Goal: Complete application form

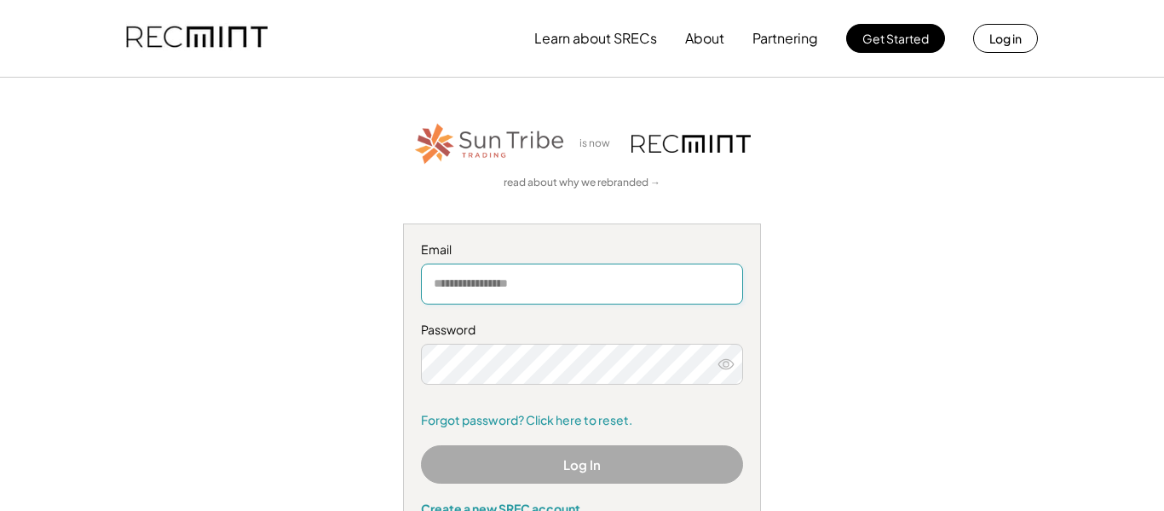
click at [522, 286] on input "email" at bounding box center [582, 283] width 322 height 41
type input "**********"
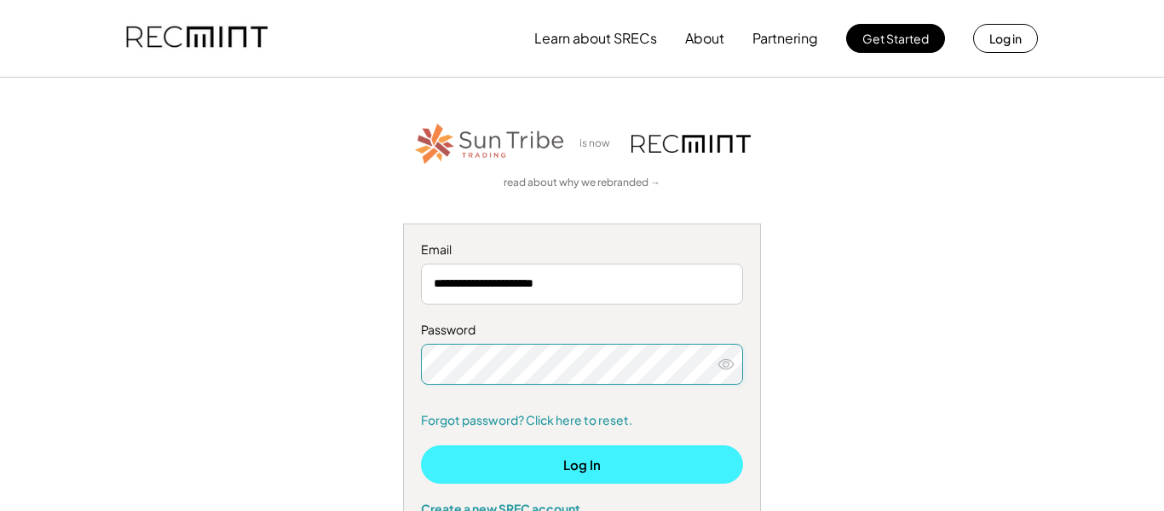
click at [617, 474] on button "Log In" at bounding box center [582, 464] width 322 height 38
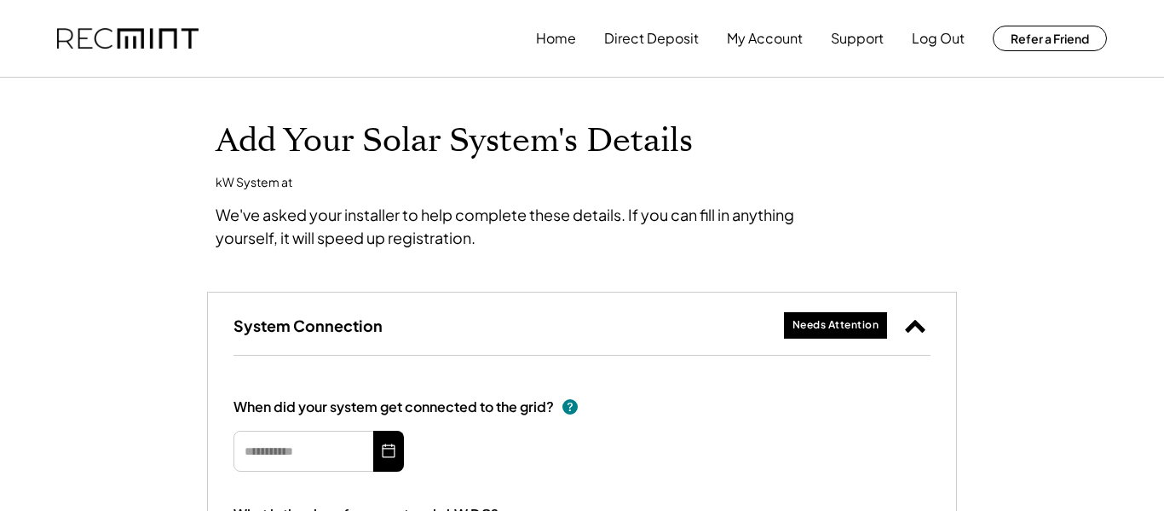
type input "*********"
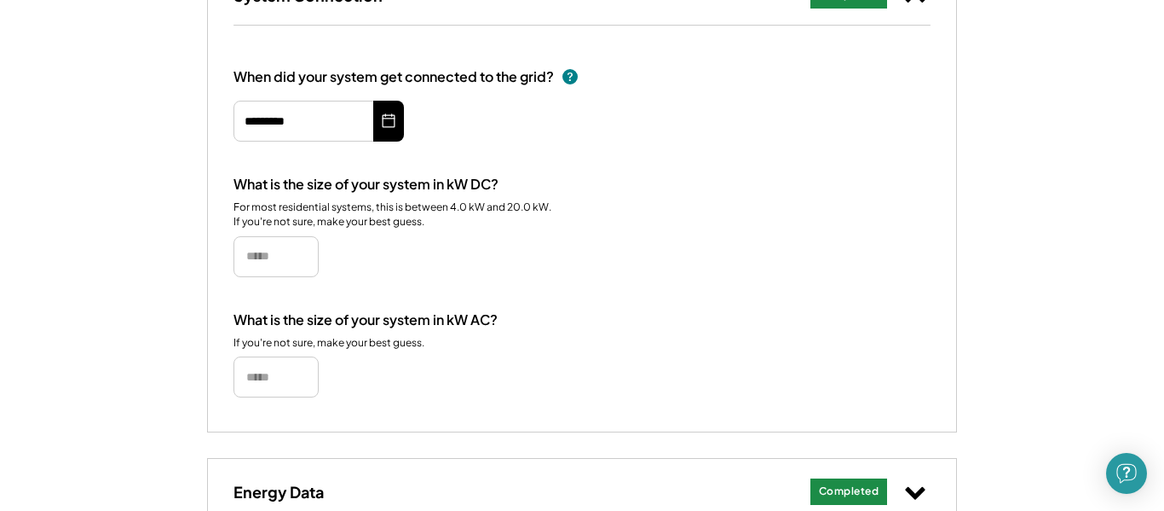
scroll to position [371, 0]
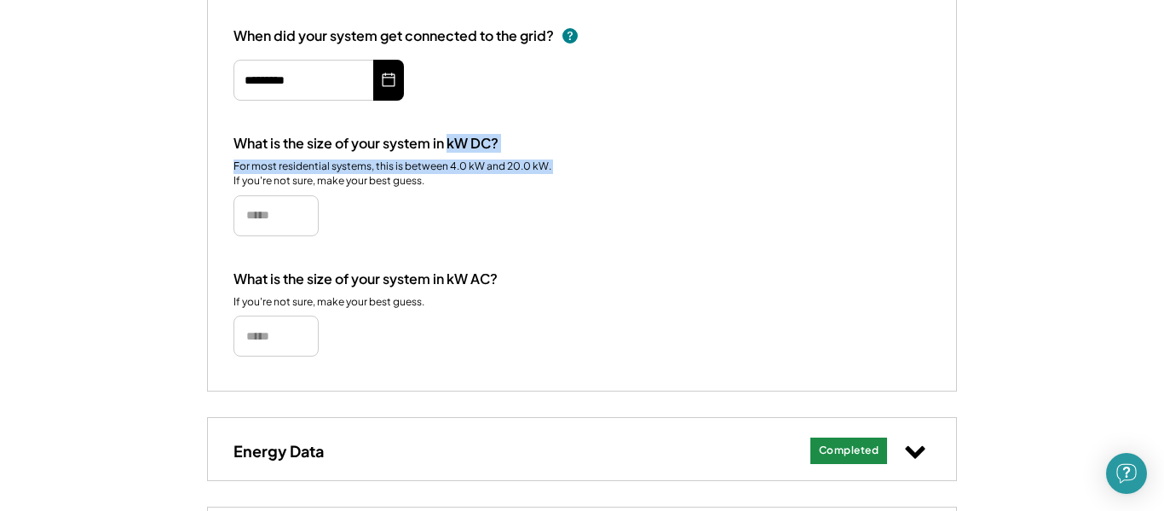
drag, startPoint x: 552, startPoint y: 165, endPoint x: 448, endPoint y: 141, distance: 107.5
click at [447, 141] on div "What is the size of your system in kW DC? For most residential systems, this is…" at bounding box center [582, 185] width 697 height 101
copy div "kW DC? For most residential systems, this is between 4.0 kW and 20.0 kW."
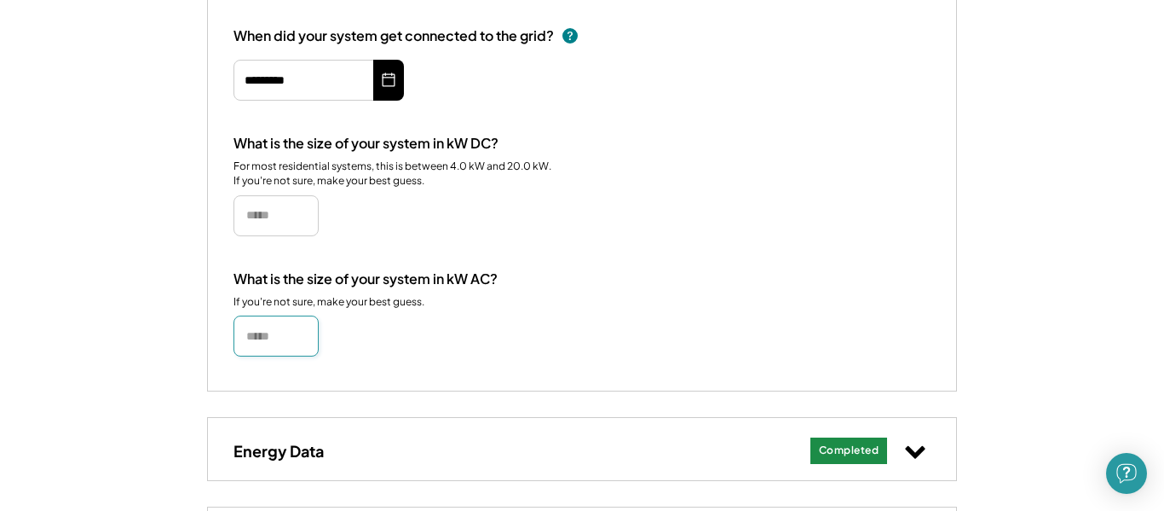
drag, startPoint x: 308, startPoint y: 329, endPoint x: 151, endPoint y: 321, distance: 157.1
click at [152, 319] on div "Add Your Solar System's Details 14 kW System at [STREET_ADDRESS] E We've asked …" at bounding box center [582, 293] width 1164 height 1170
type input "*****"
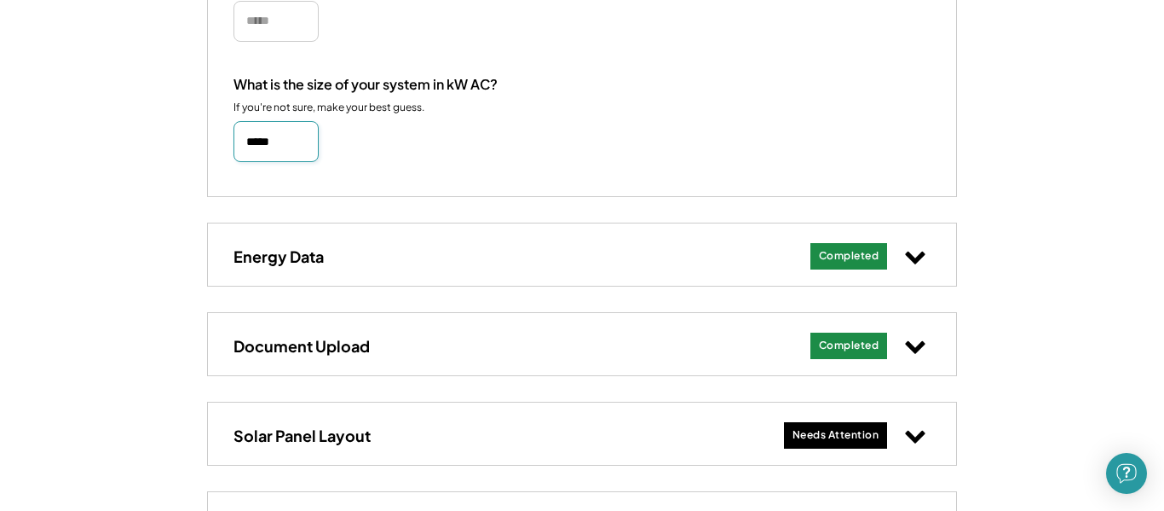
scroll to position [655, 0]
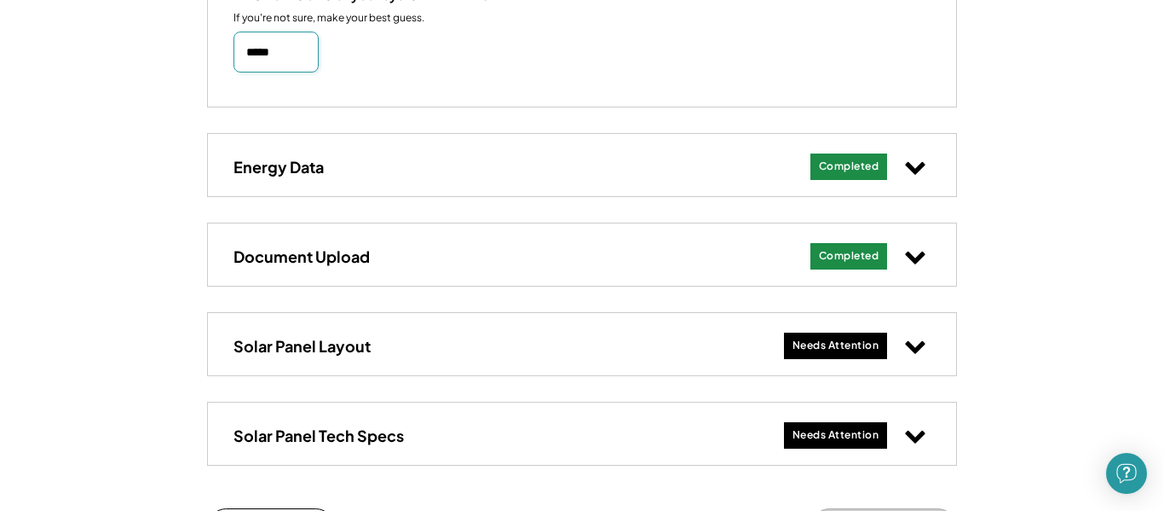
click at [782, 346] on div "Solar Panel Layout Needs Attention" at bounding box center [582, 344] width 748 height 62
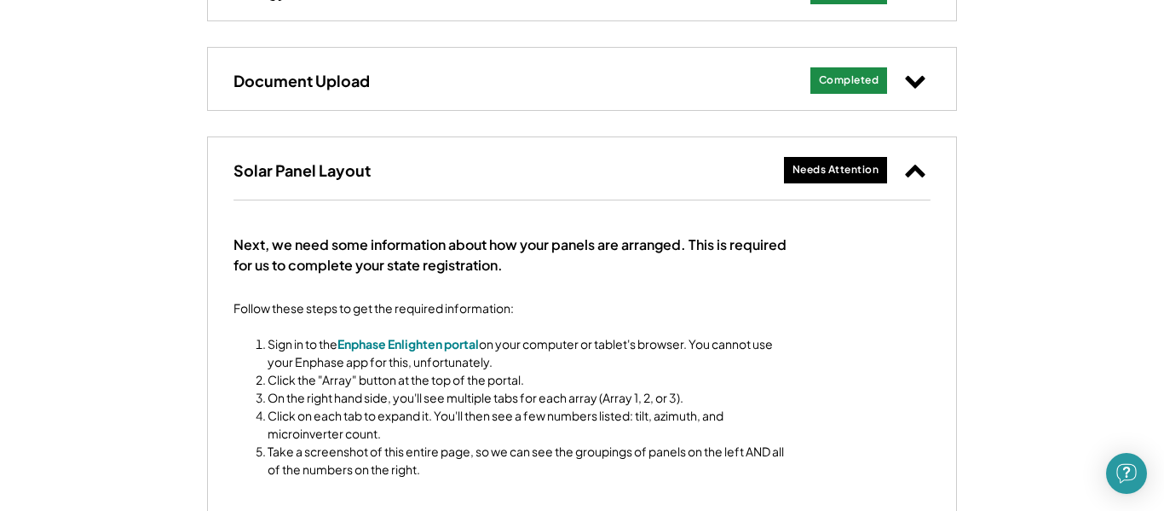
scroll to position [831, 0]
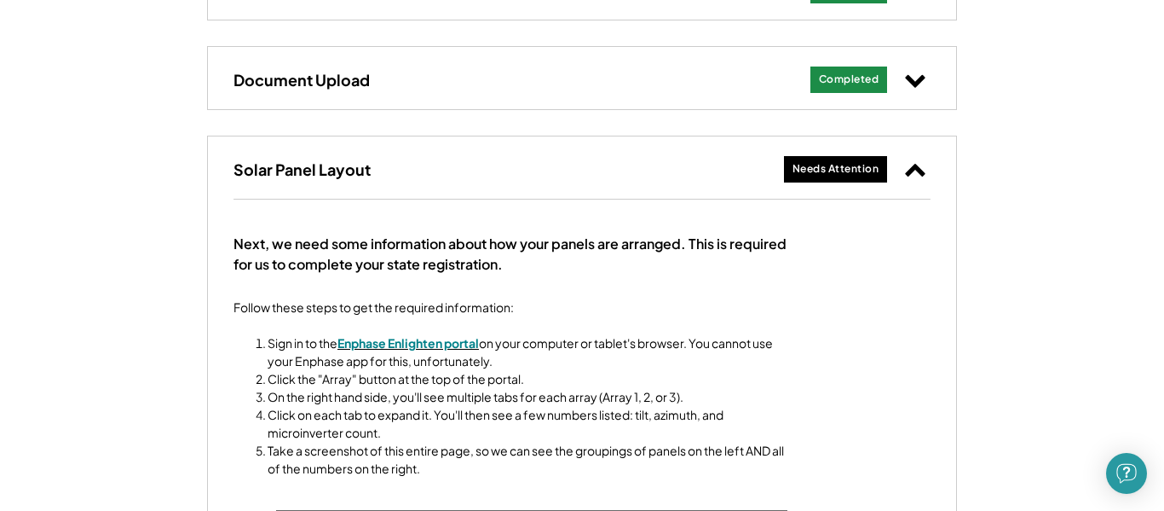
click at [385, 344] on font "Enphase Enlighten portal" at bounding box center [409, 342] width 142 height 15
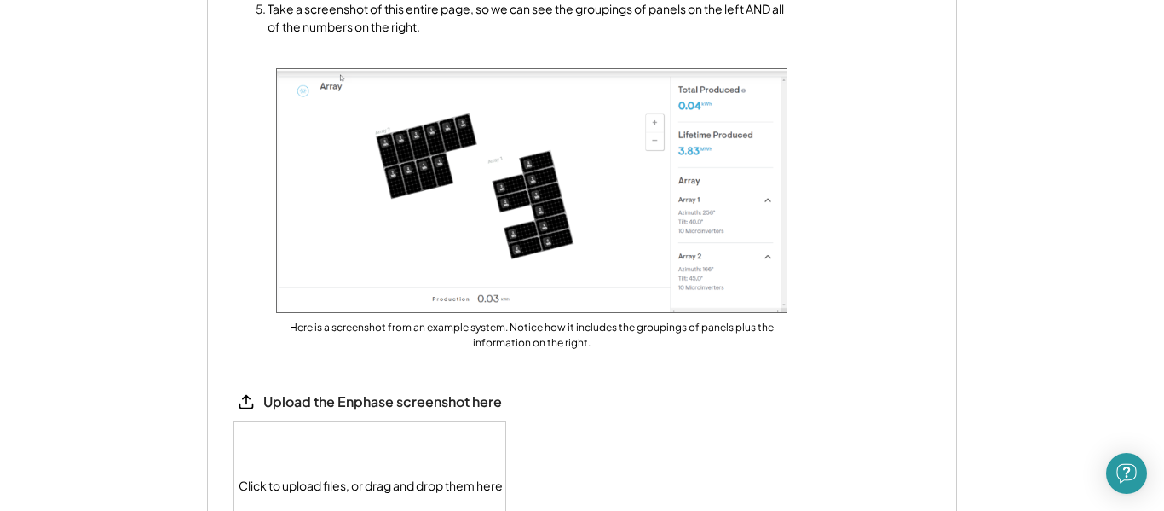
scroll to position [1307, 0]
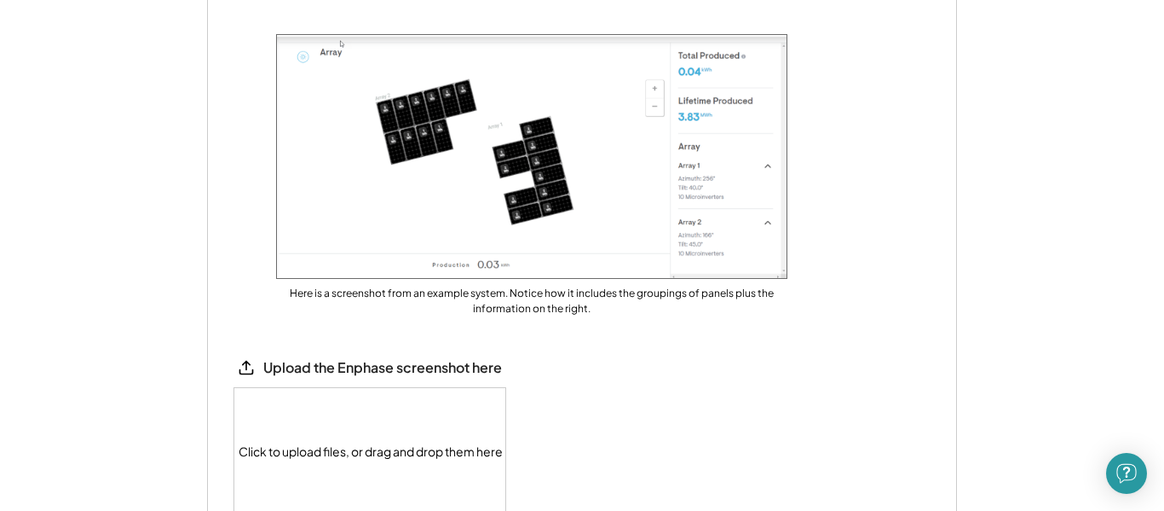
click at [352, 367] on div "Upload the Enphase screenshot here" at bounding box center [382, 368] width 239 height 18
click at [246, 373] on icon at bounding box center [246, 367] width 17 height 17
click at [326, 441] on div "Click to upload files, or drag and drop them here" at bounding box center [370, 451] width 273 height 126
click at [265, 378] on div "Upload the Enphase screenshot here" at bounding box center [368, 368] width 269 height 26
click at [247, 368] on icon at bounding box center [246, 367] width 17 height 17
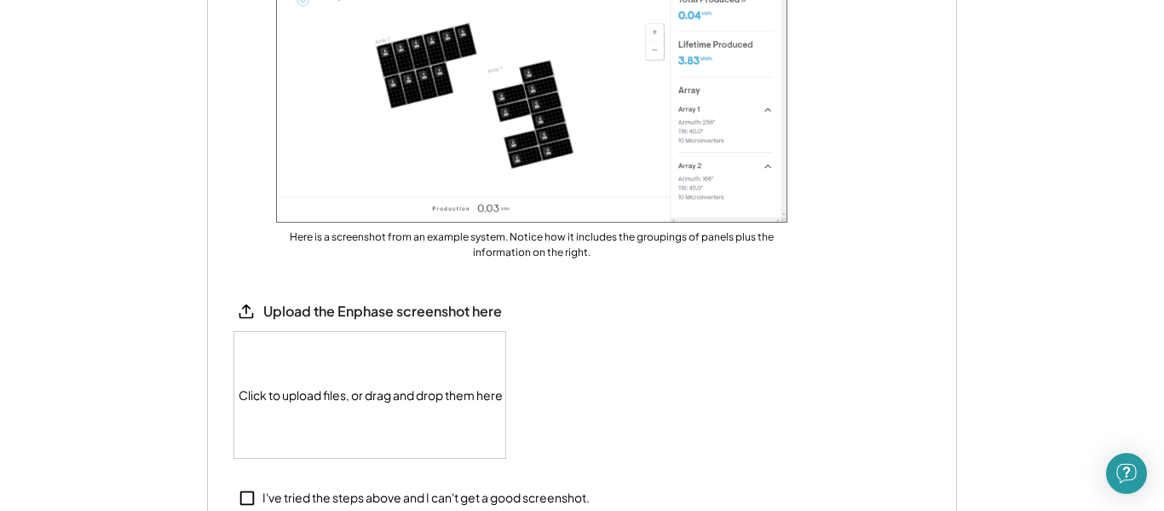
scroll to position [1377, 0]
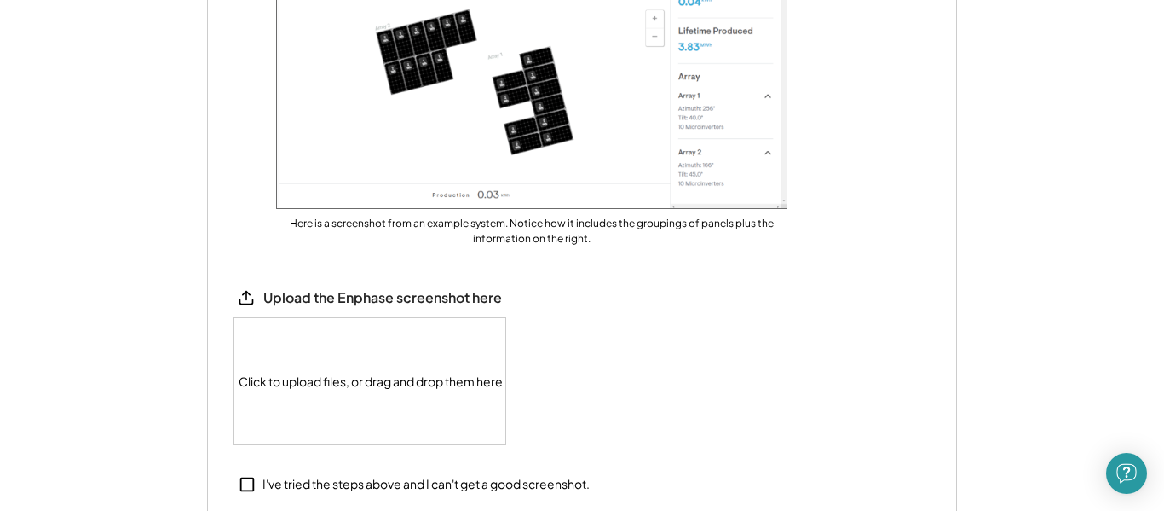
click at [316, 384] on div "Click to upload files, or drag and drop them here" at bounding box center [370, 381] width 273 height 126
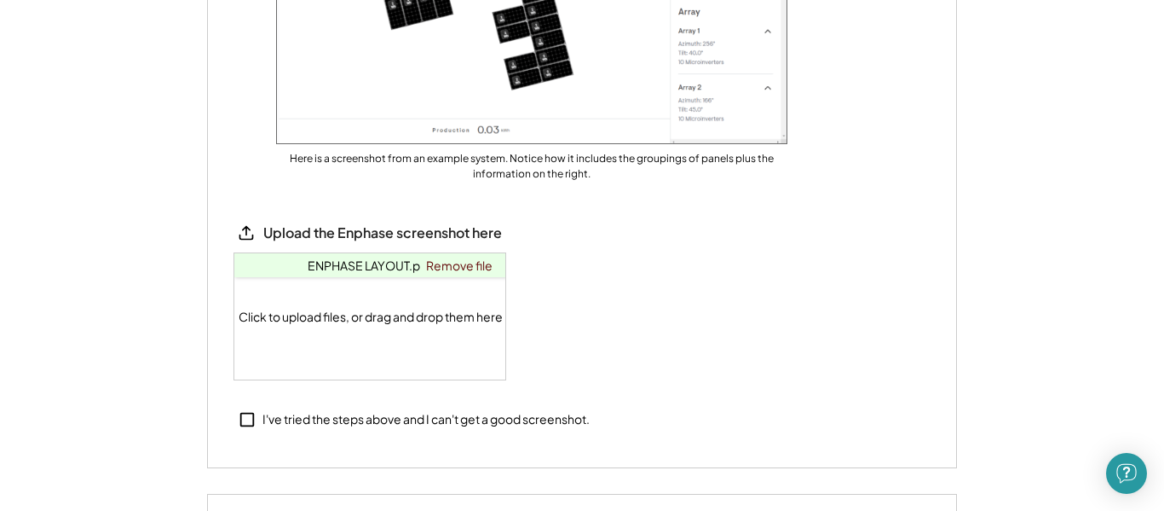
scroll to position [1452, 0]
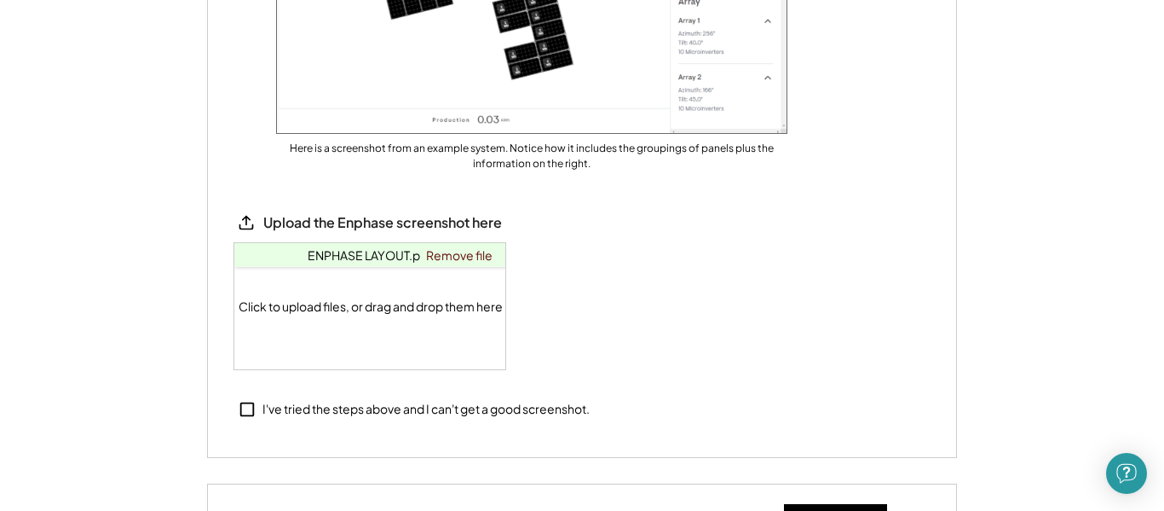
click at [298, 411] on div "I've tried the steps above and I can't get a good screenshot." at bounding box center [426, 409] width 327 height 17
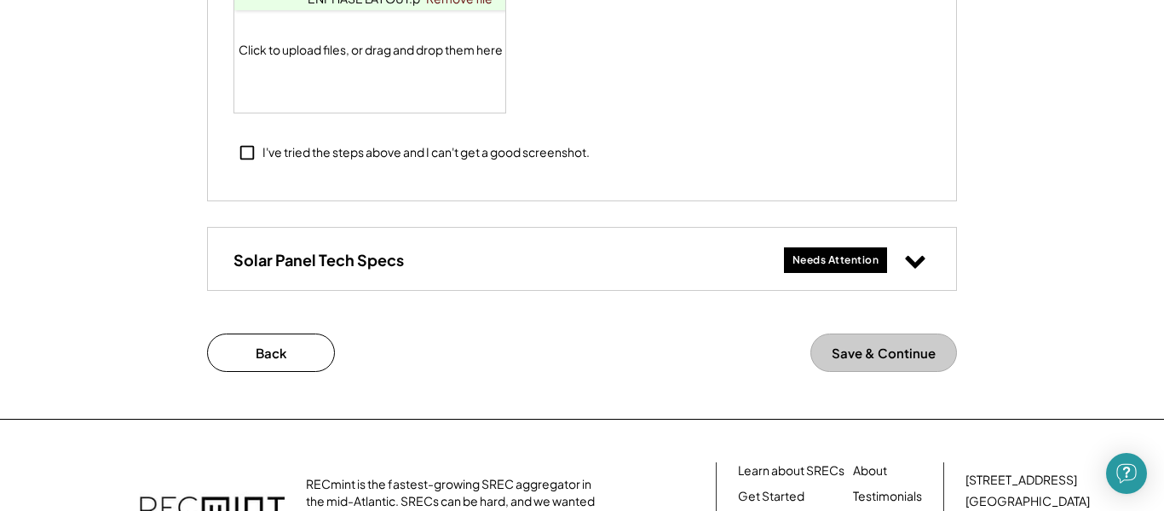
scroll to position [1644, 0]
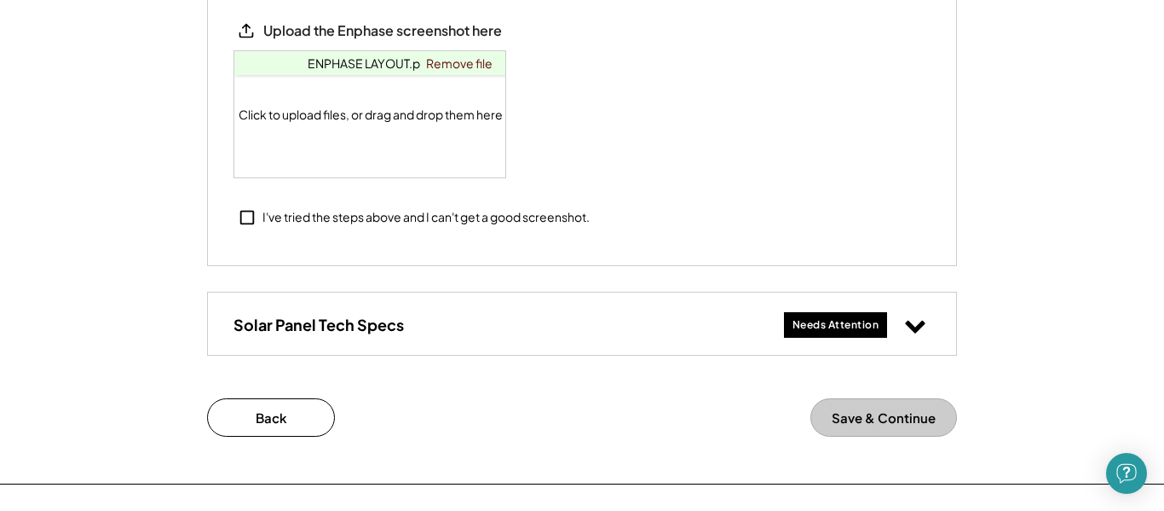
click at [821, 321] on div "Needs Attention" at bounding box center [836, 325] width 87 height 14
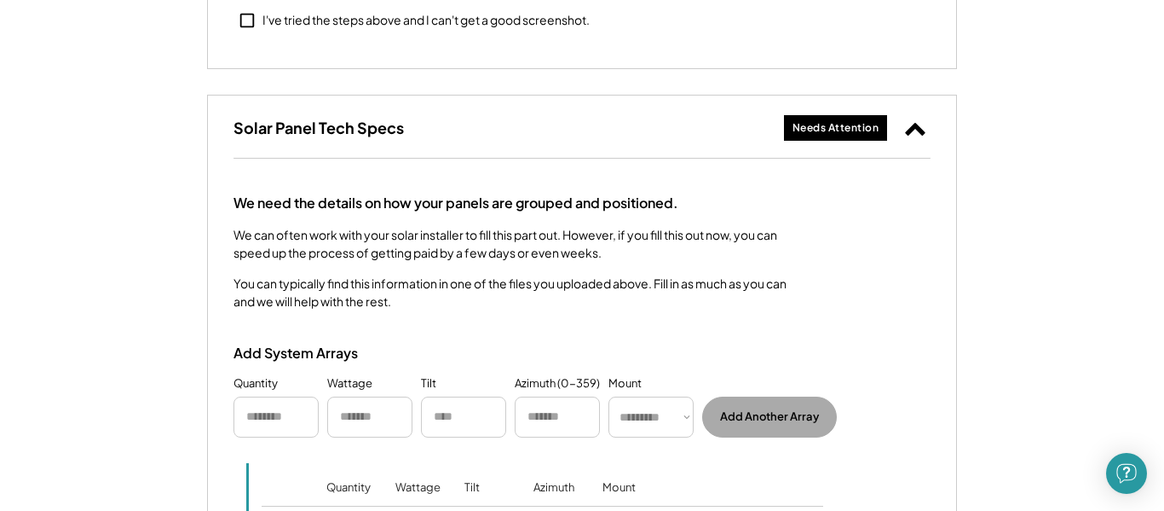
scroll to position [1916, 0]
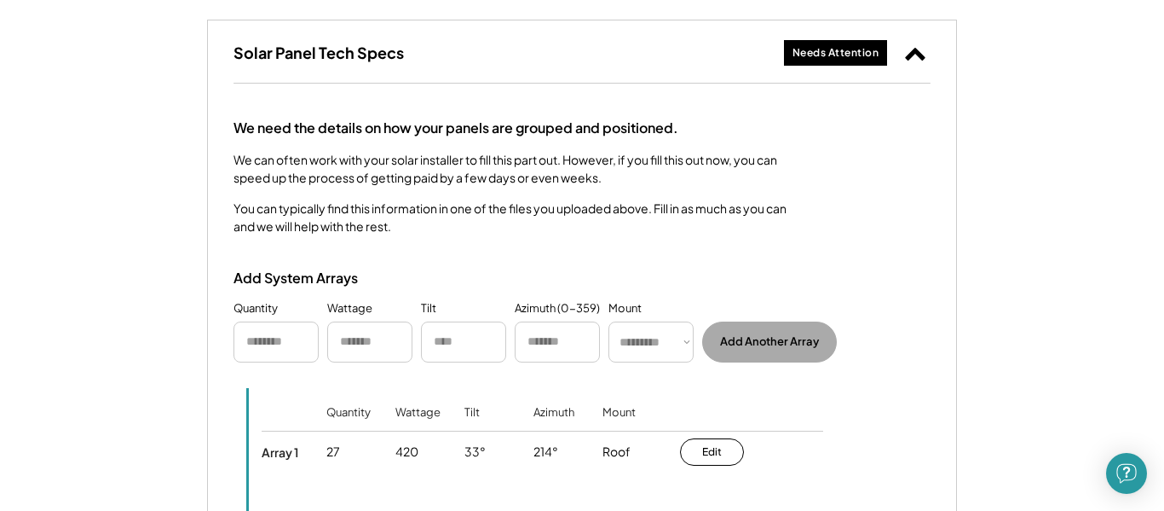
click at [274, 344] on input "input" at bounding box center [276, 341] width 85 height 41
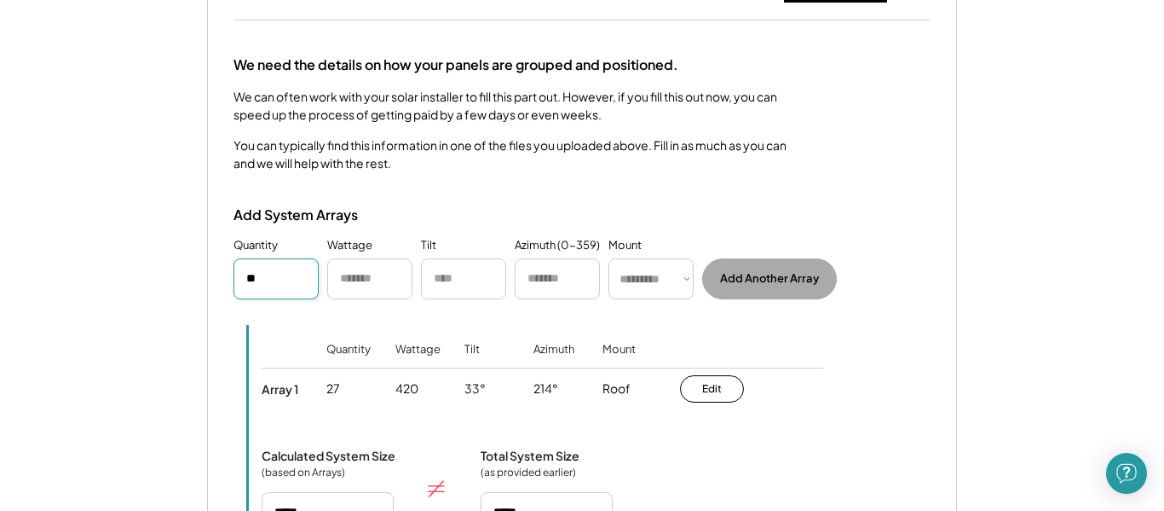
scroll to position [1991, 0]
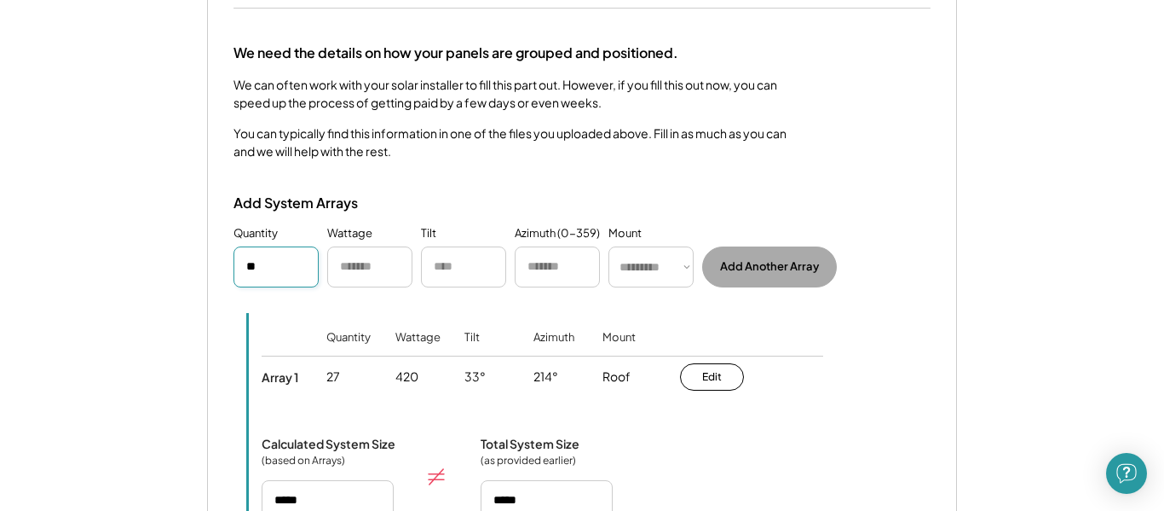
type input "**"
click at [431, 263] on input "input" at bounding box center [463, 266] width 85 height 41
type input "**"
drag, startPoint x: 472, startPoint y: 269, endPoint x: 397, endPoint y: 271, distance: 75.1
click at [397, 270] on div "Quantity Wattage Tilt Azimuth (0-359) Mount ********* **** ****** Add Another A…" at bounding box center [582, 256] width 697 height 62
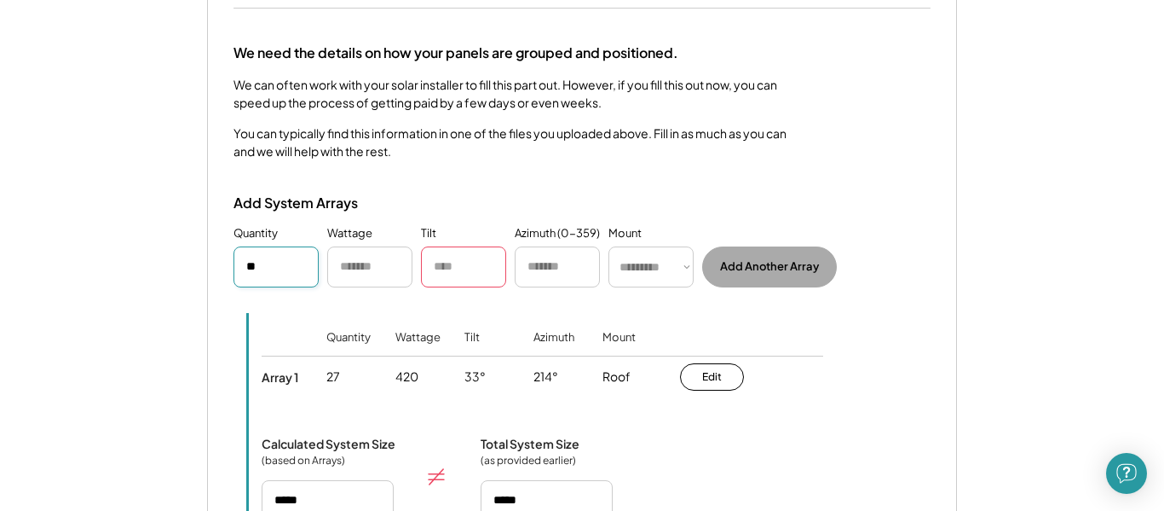
drag, startPoint x: 281, startPoint y: 265, endPoint x: 215, endPoint y: 258, distance: 66.8
click at [216, 258] on div "We need the details on how your panels are grouped and positioned. We can often…" at bounding box center [582, 322] width 748 height 626
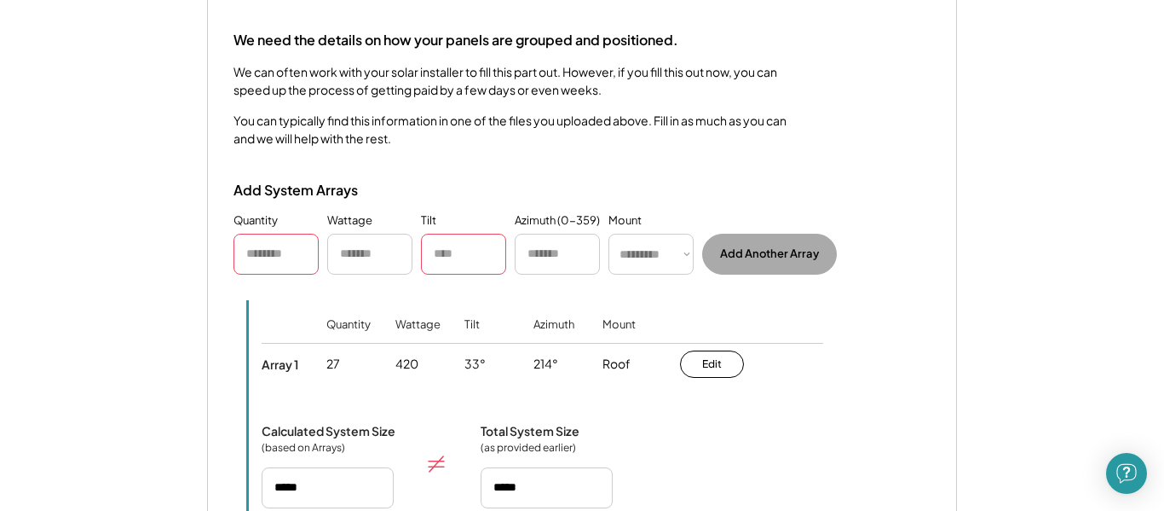
scroll to position [2028, 0]
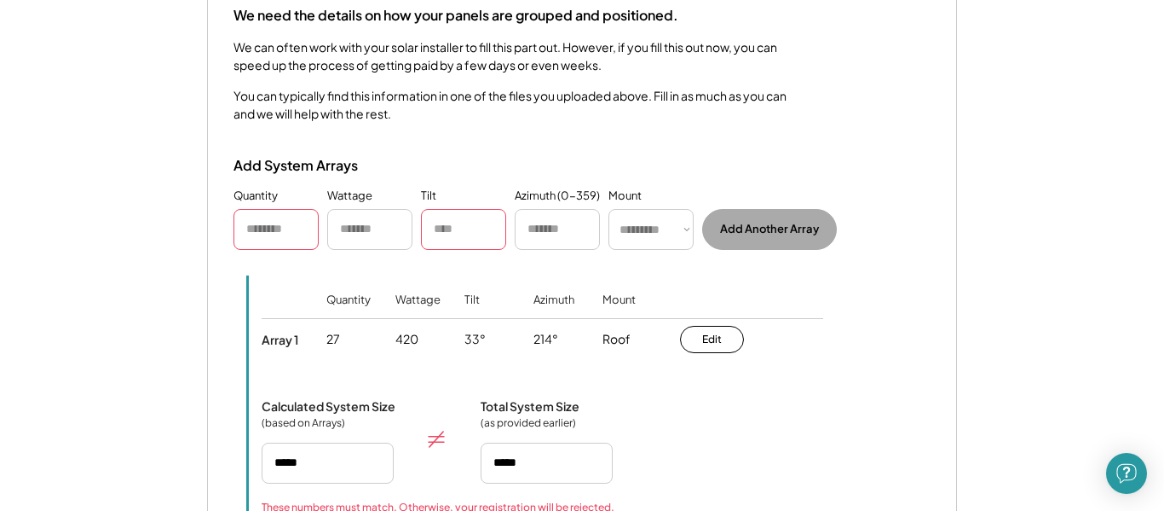
click at [603, 303] on div "Mount" at bounding box center [619, 311] width 33 height 38
click at [483, 286] on div "Quantity Wattage Tilt Azimuth Mount Array 1 27 420 33° 214° Roof Edit Save Dele…" at bounding box center [588, 418] width 685 height 287
click at [291, 227] on input "input" at bounding box center [276, 229] width 85 height 41
drag, startPoint x: 321, startPoint y: 305, endPoint x: 353, endPoint y: 295, distance: 33.2
click at [323, 304] on div at bounding box center [294, 305] width 65 height 26
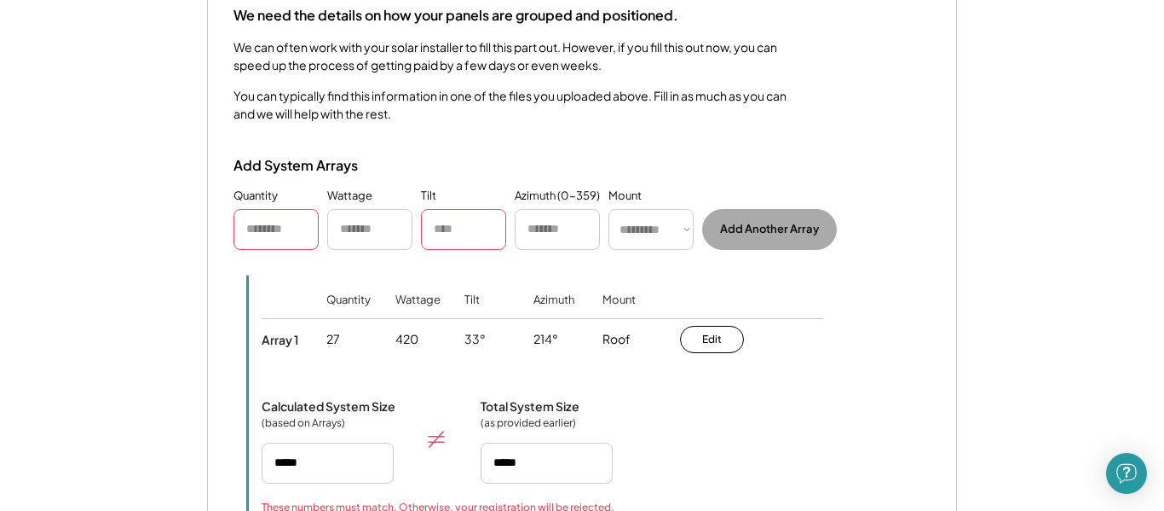
click at [368, 295] on div "Quantity" at bounding box center [349, 311] width 44 height 38
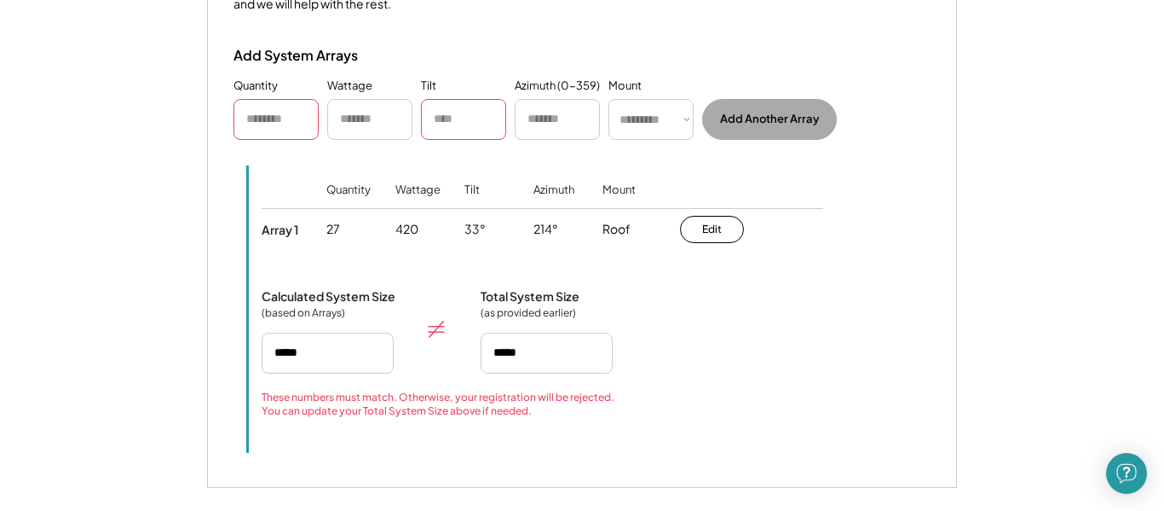
scroll to position [2073, 0]
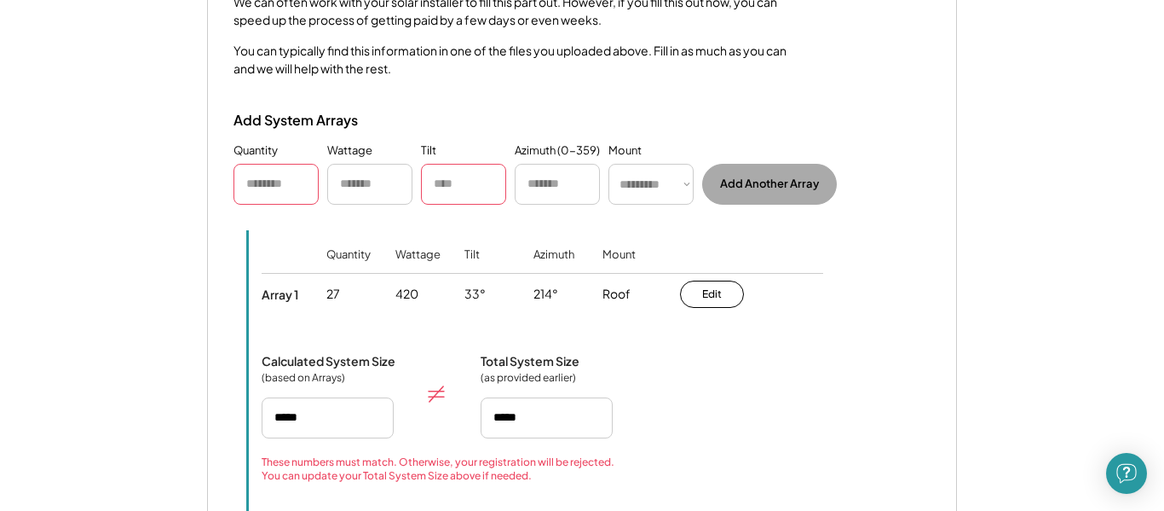
click at [308, 188] on input "input" at bounding box center [276, 184] width 85 height 41
type input "*"
click at [265, 153] on div "Quantity" at bounding box center [256, 150] width 44 height 17
click at [274, 178] on input "input" at bounding box center [276, 184] width 85 height 41
click at [415, 276] on div "420" at bounding box center [430, 294] width 69 height 41
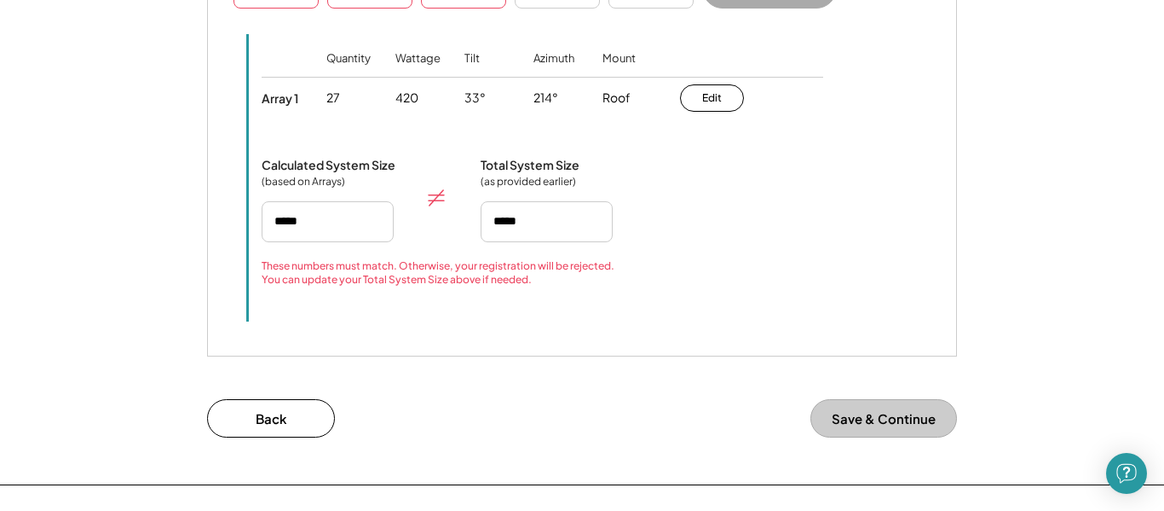
scroll to position [2270, 0]
click at [895, 415] on button "Save & Continue" at bounding box center [884, 417] width 147 height 38
click at [863, 414] on button "Save & Continue" at bounding box center [884, 417] width 147 height 38
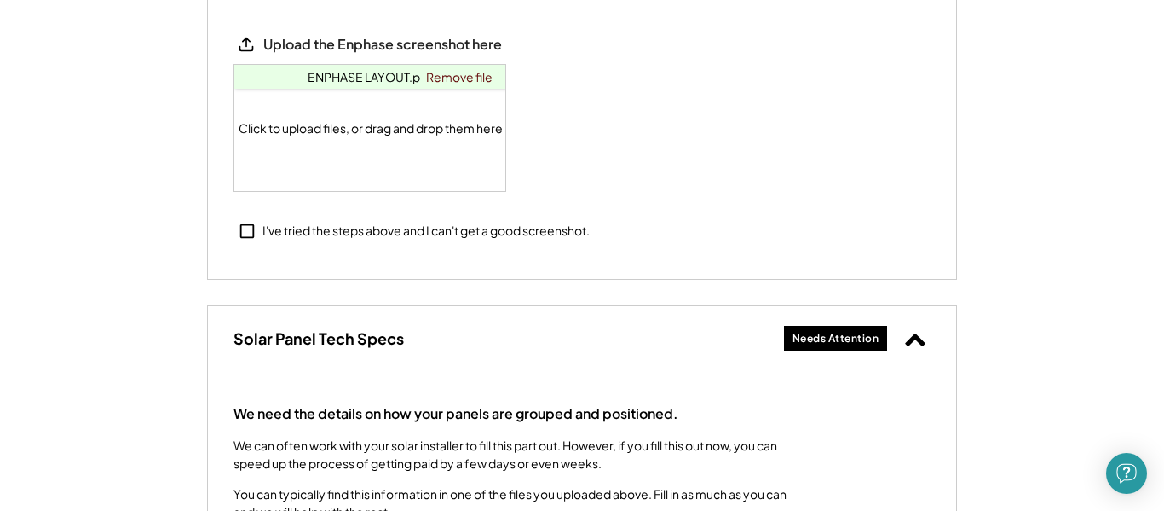
scroll to position [1621, 0]
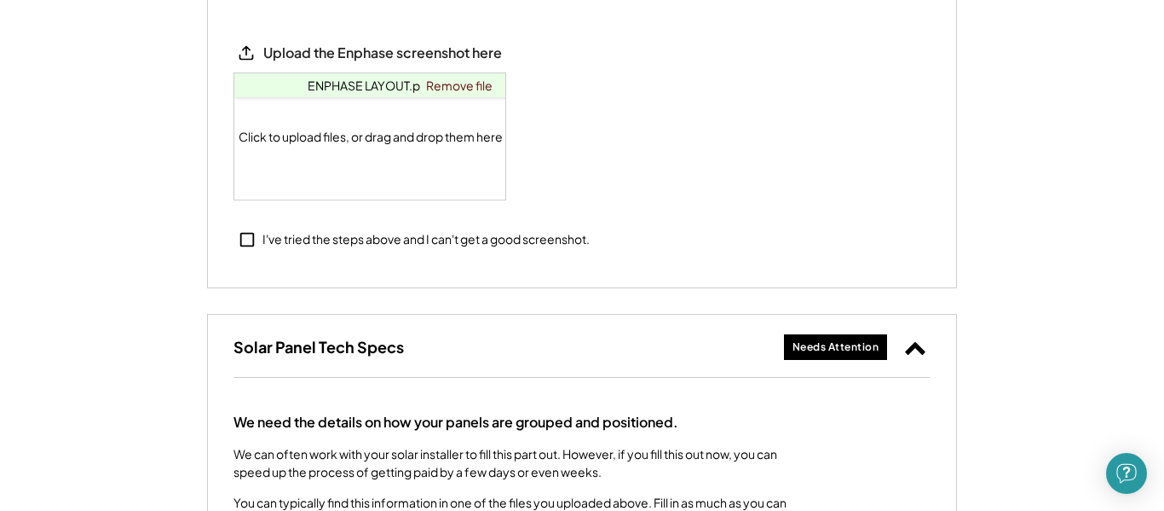
click at [823, 346] on div "Needs Attention" at bounding box center [836, 347] width 87 height 14
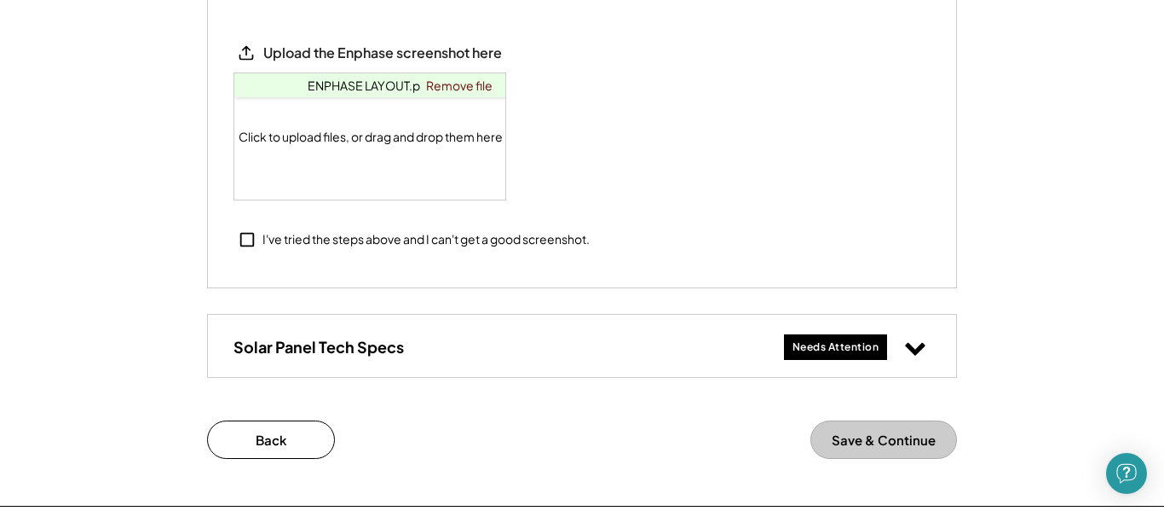
click at [822, 349] on div "Needs Attention" at bounding box center [836, 347] width 87 height 14
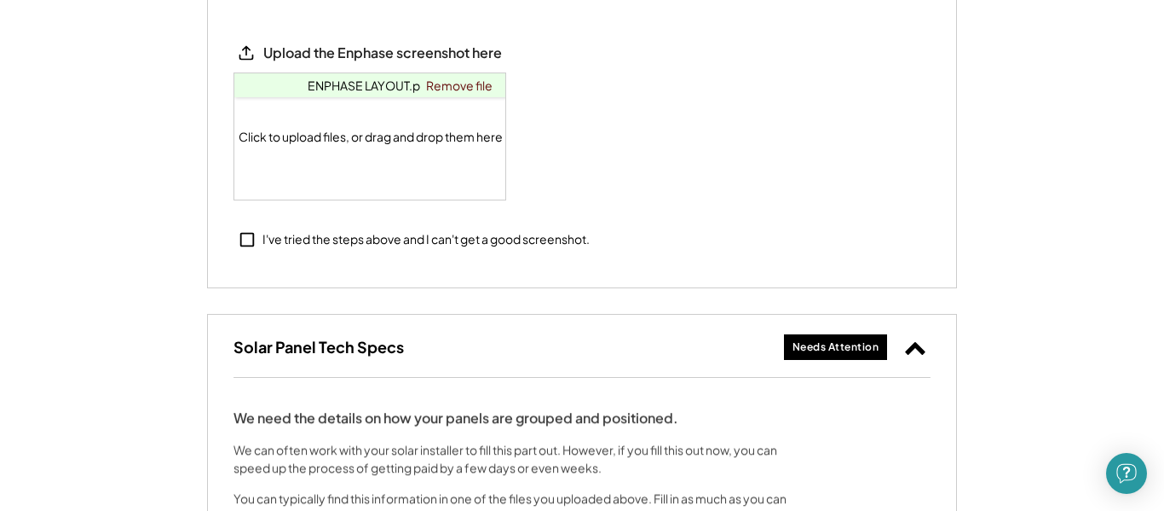
scroll to position [2067, 0]
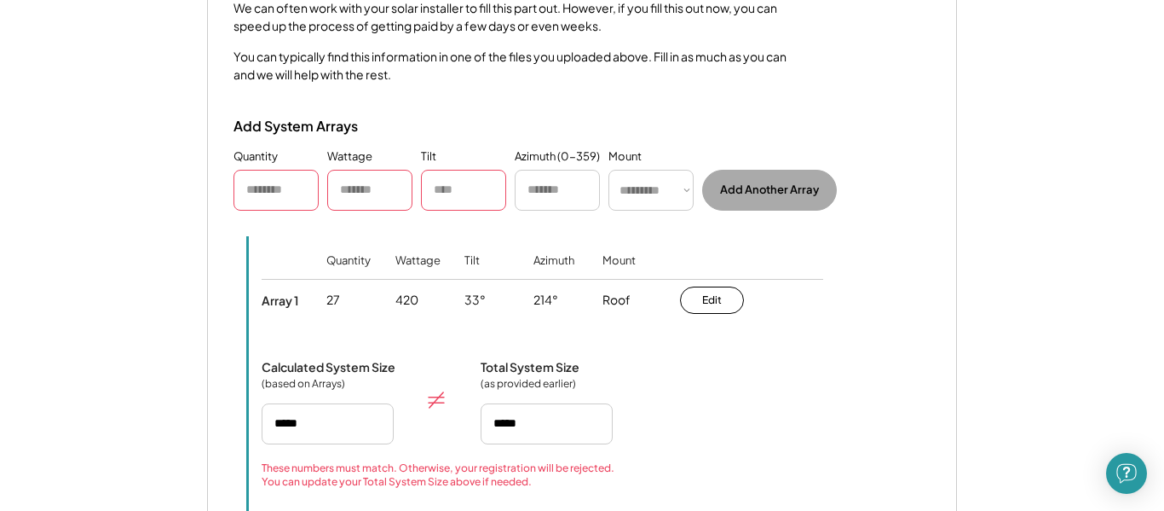
click at [752, 311] on div "Edit Save Delete" at bounding box center [751, 300] width 143 height 41
click at [721, 301] on button "Edit" at bounding box center [712, 299] width 64 height 27
select select "******"
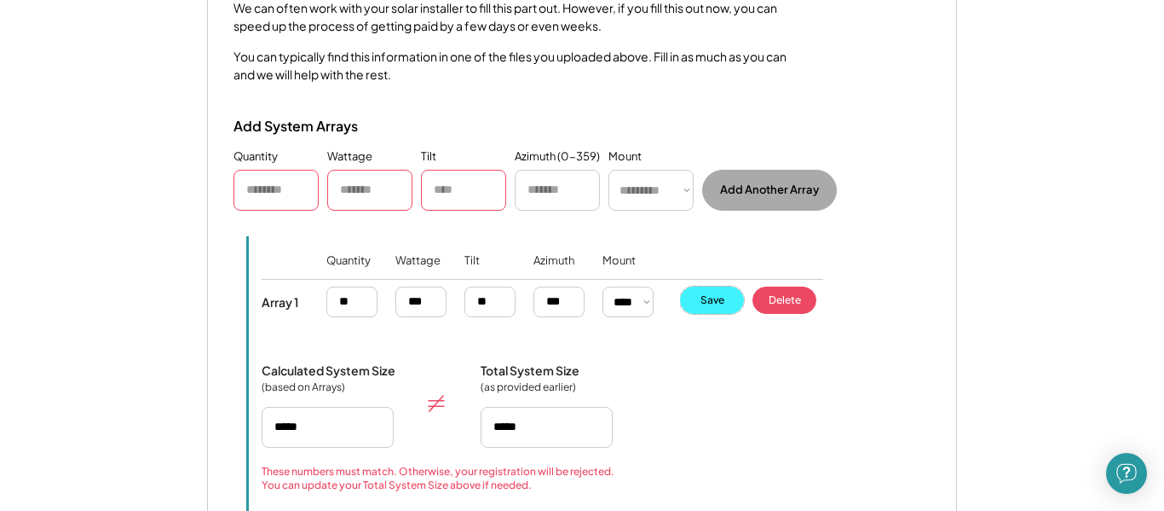
click at [714, 303] on button "Save" at bounding box center [712, 299] width 64 height 27
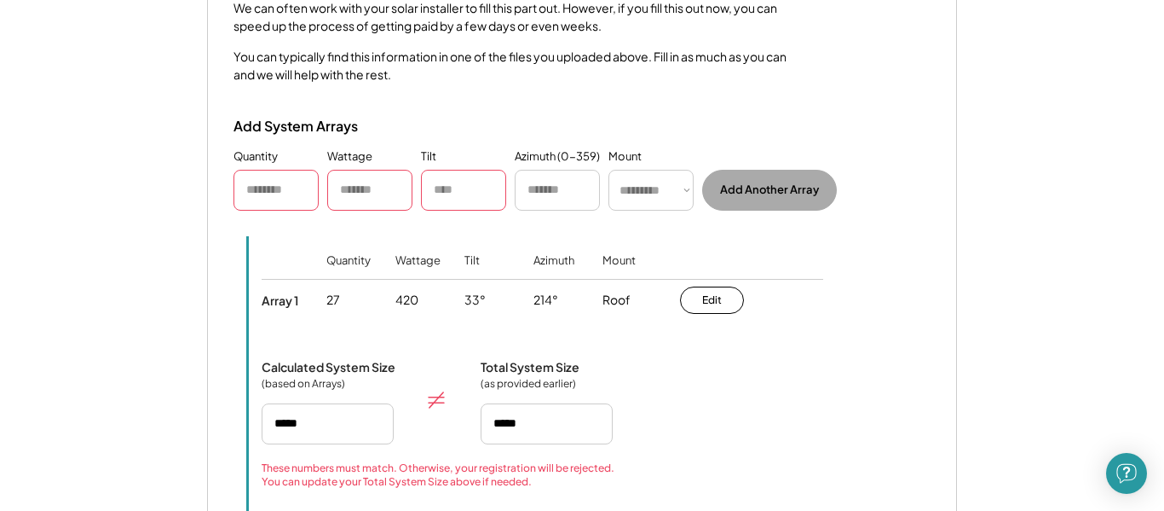
click at [610, 294] on div "Roof" at bounding box center [617, 300] width 28 height 17
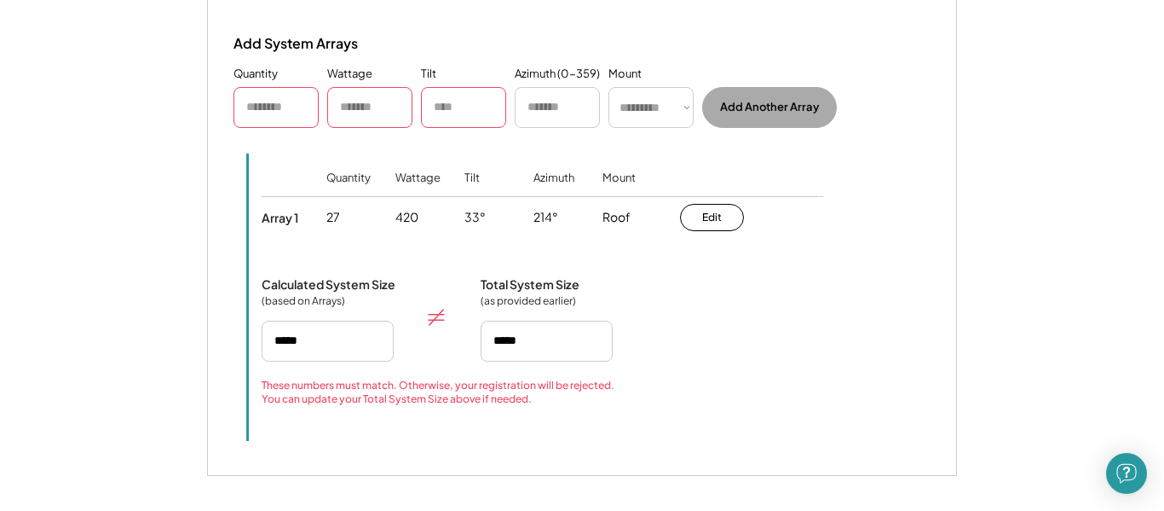
scroll to position [2162, 0]
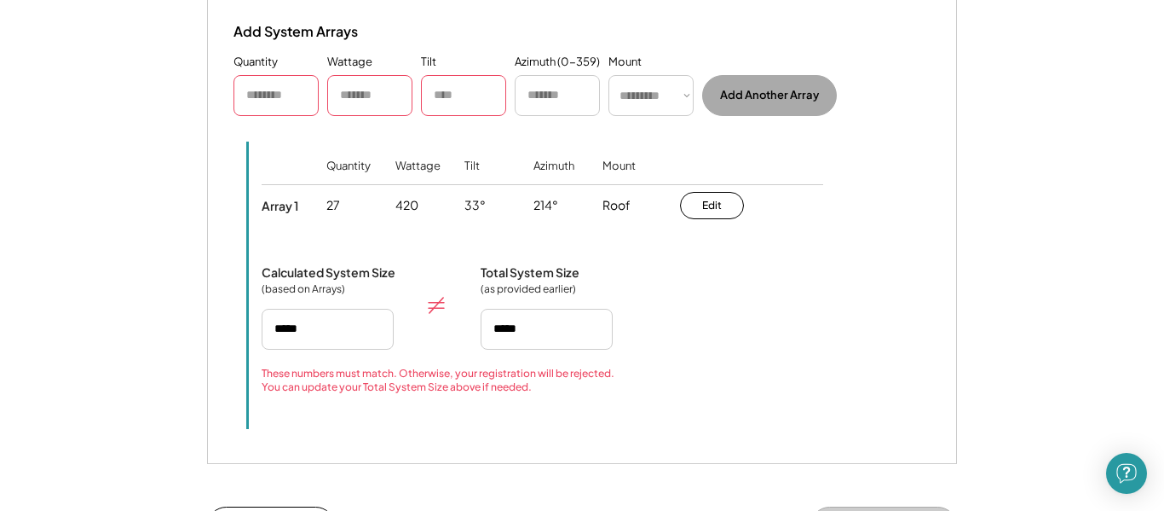
click at [544, 320] on input "input" at bounding box center [547, 329] width 132 height 41
click at [224, 332] on div "We need the details on how your panels are grouped and positioned. We can often…" at bounding box center [582, 150] width 748 height 626
click at [572, 320] on input "input" at bounding box center [547, 329] width 132 height 41
drag, startPoint x: 574, startPoint y: 332, endPoint x: 470, endPoint y: 330, distance: 104.0
click at [472, 326] on div "Calculated System Size (based on Arrays) Total System Size (as provided earlier)" at bounding box center [596, 306] width 669 height 85
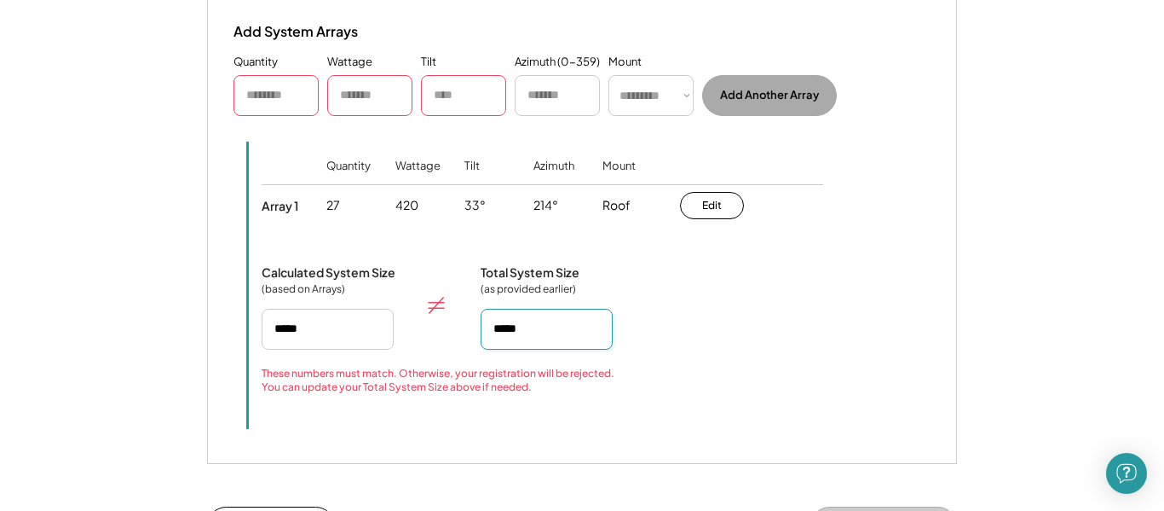
type input "*****"
click at [577, 282] on div "Total System Size (as provided earlier)" at bounding box center [547, 306] width 132 height 85
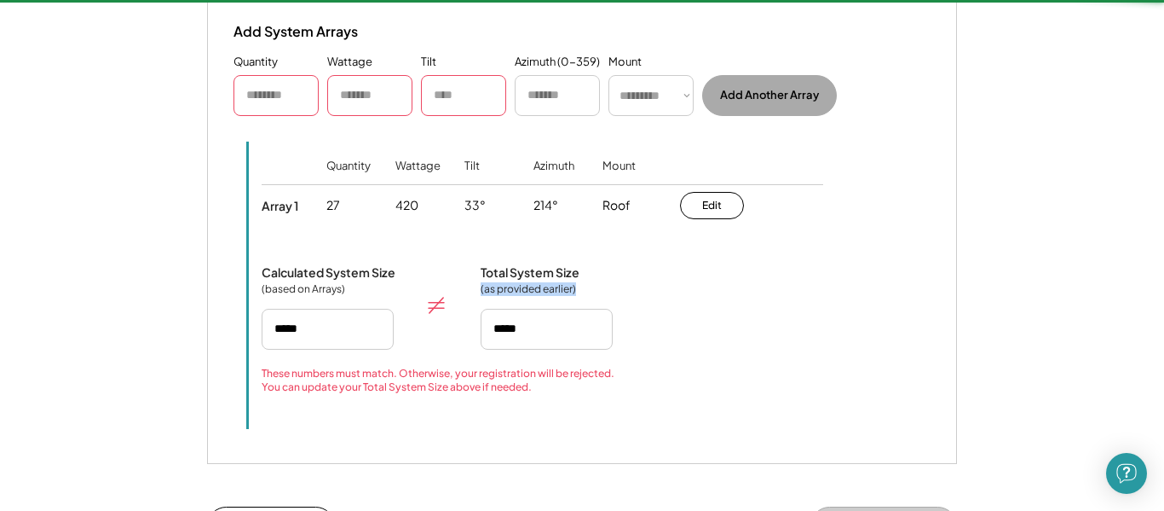
click at [602, 275] on div "Total System Size (as provided earlier)" at bounding box center [547, 306] width 132 height 85
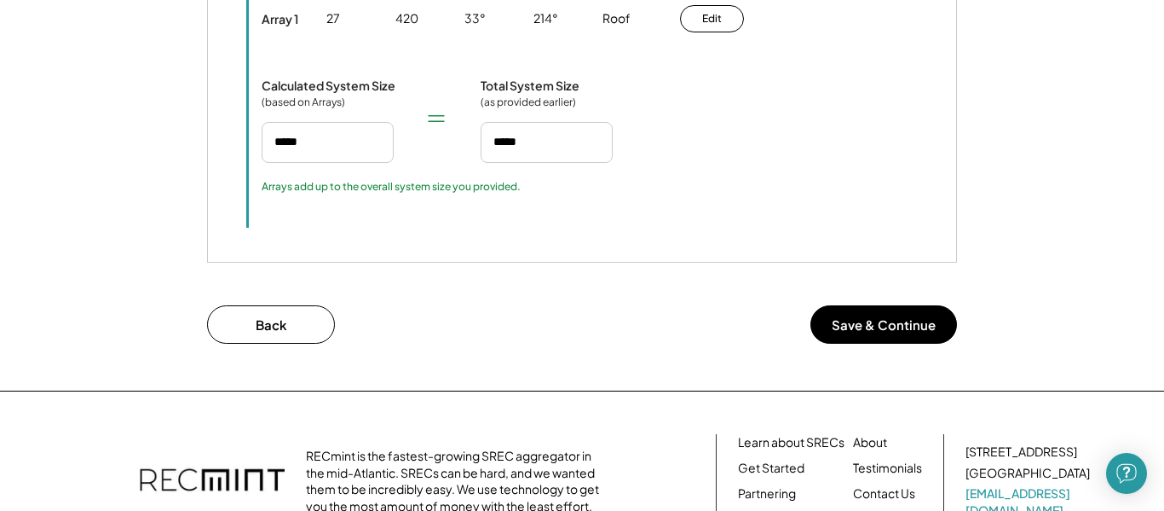
scroll to position [2352, 0]
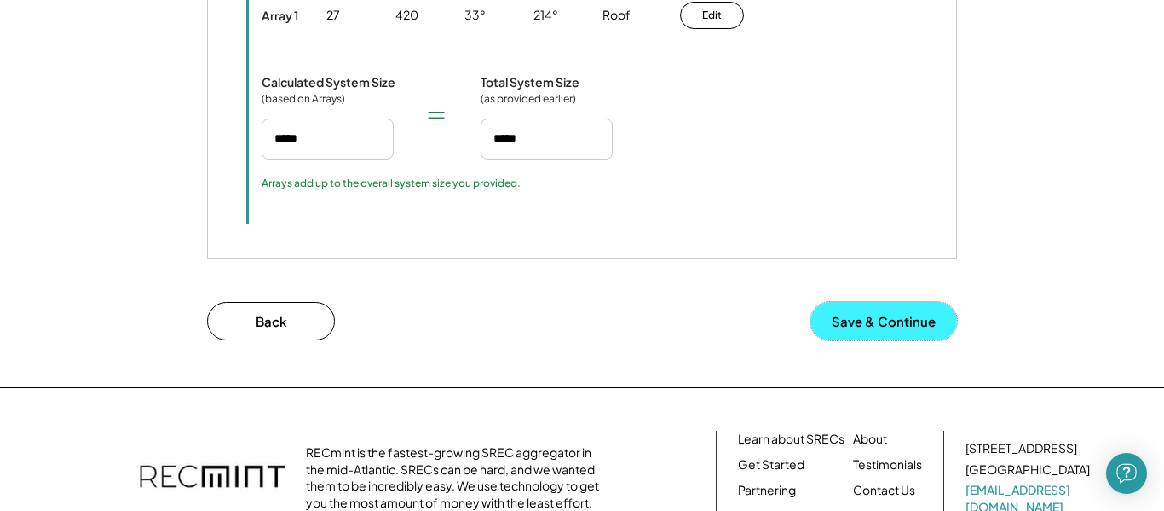
click at [854, 313] on button "Save & Continue" at bounding box center [884, 321] width 147 height 38
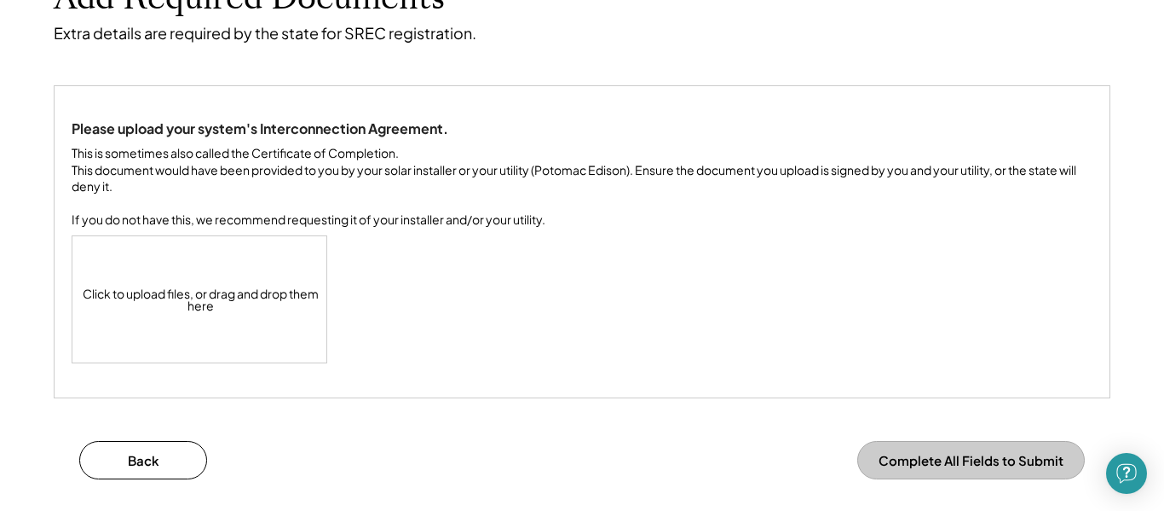
scroll to position [147, 0]
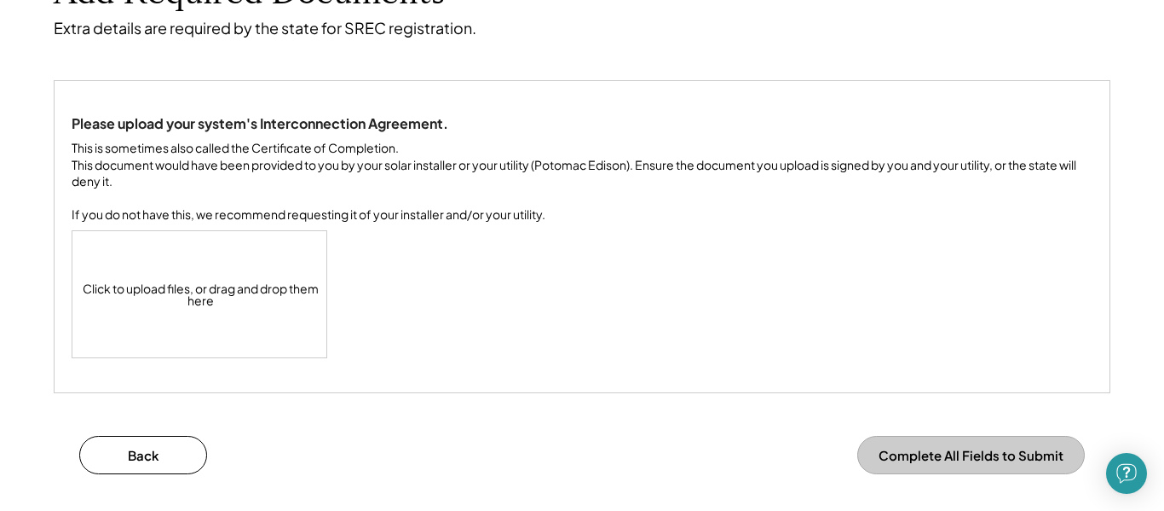
click at [198, 293] on div "Click to upload files, or drag and drop them here" at bounding box center [200, 294] width 256 height 126
click at [138, 167] on div "This is sometimes also called the Certificate of Completion. This document woul…" at bounding box center [582, 182] width 1021 height 84
click at [204, 322] on div "Click to upload files, or drag and drop them here" at bounding box center [200, 294] width 256 height 126
click at [649, 276] on div "Please upload your system's Interconnection Agreement. This is sometimes also c…" at bounding box center [582, 236] width 1021 height 243
click at [193, 184] on div "This is sometimes also called the Certificate of Completion. This document woul…" at bounding box center [582, 182] width 1021 height 84
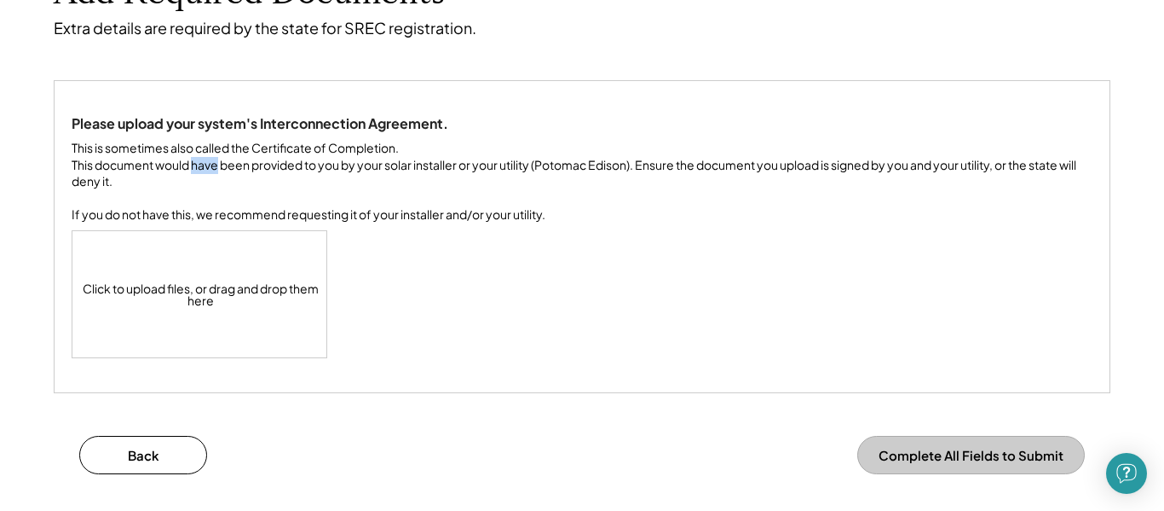
click at [193, 184] on div "This is sometimes also called the Certificate of Completion. This document woul…" at bounding box center [582, 182] width 1021 height 84
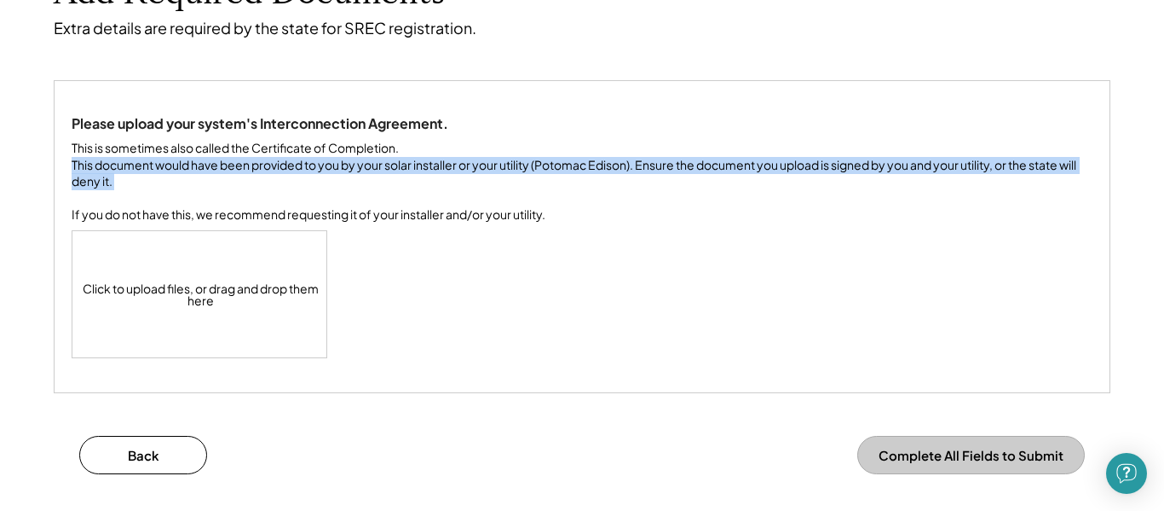
click at [193, 184] on div "This is sometimes also called the Certificate of Completion. This document woul…" at bounding box center [582, 182] width 1021 height 84
click at [303, 192] on div "This is sometimes also called the Certificate of Completion. This document woul…" at bounding box center [582, 182] width 1021 height 84
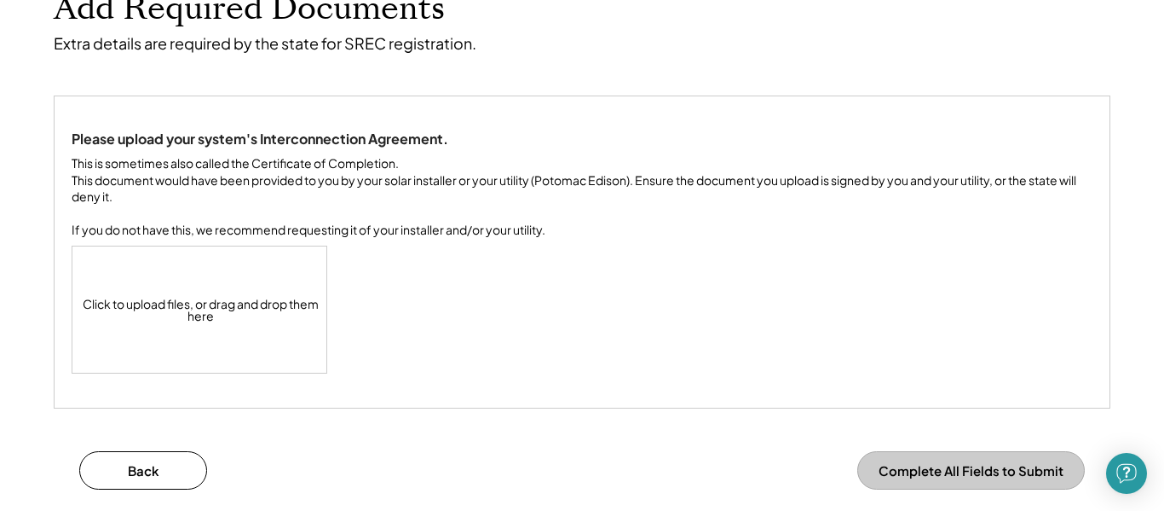
scroll to position [133, 0]
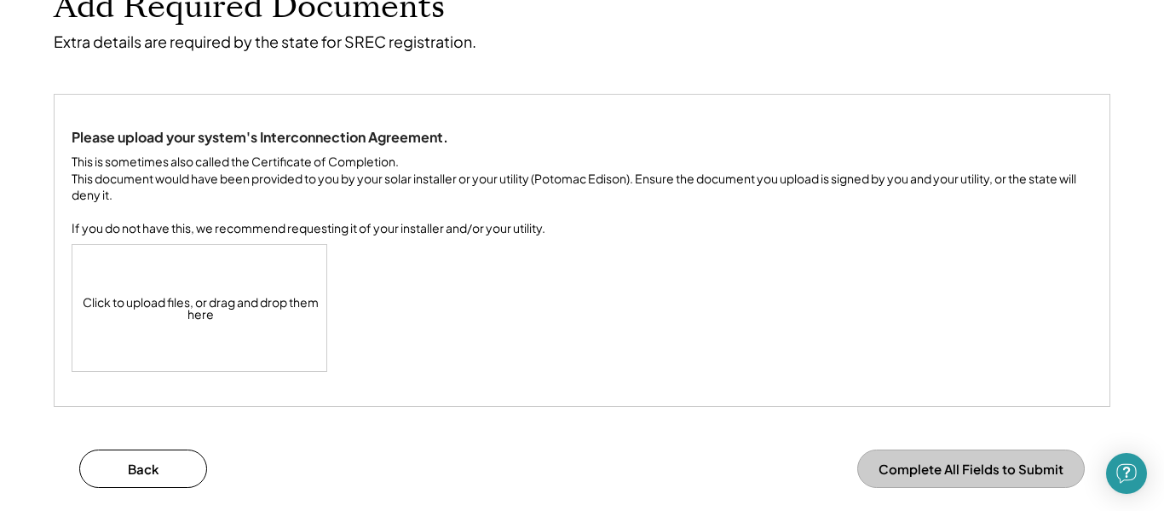
click at [161, 158] on div "This is sometimes also called the Certificate of Completion. This document woul…" at bounding box center [582, 195] width 1021 height 84
click at [240, 182] on div "This is sometimes also called the Certificate of Completion. This document woul…" at bounding box center [582, 195] width 1021 height 84
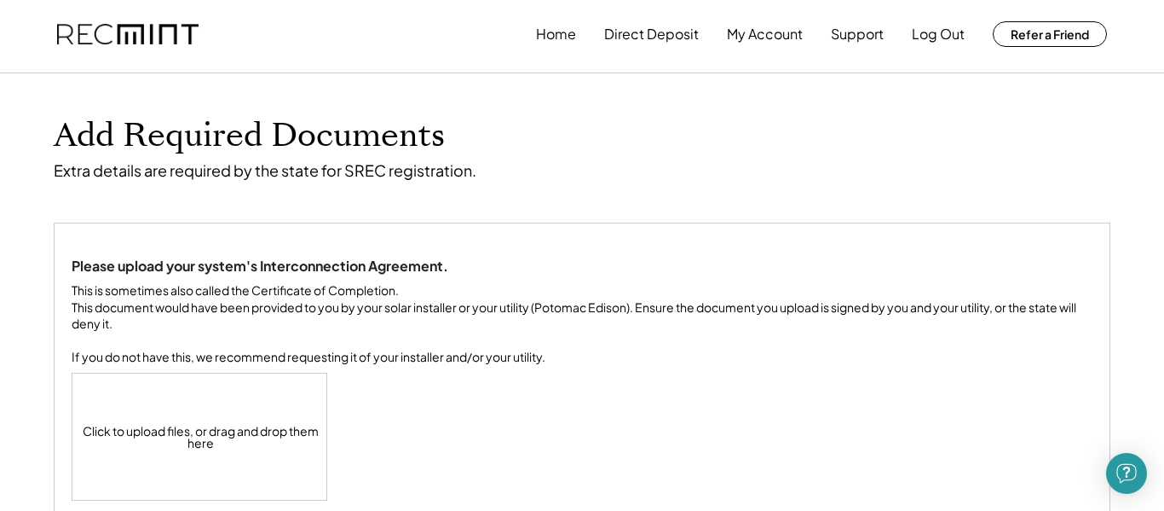
scroll to position [0, 0]
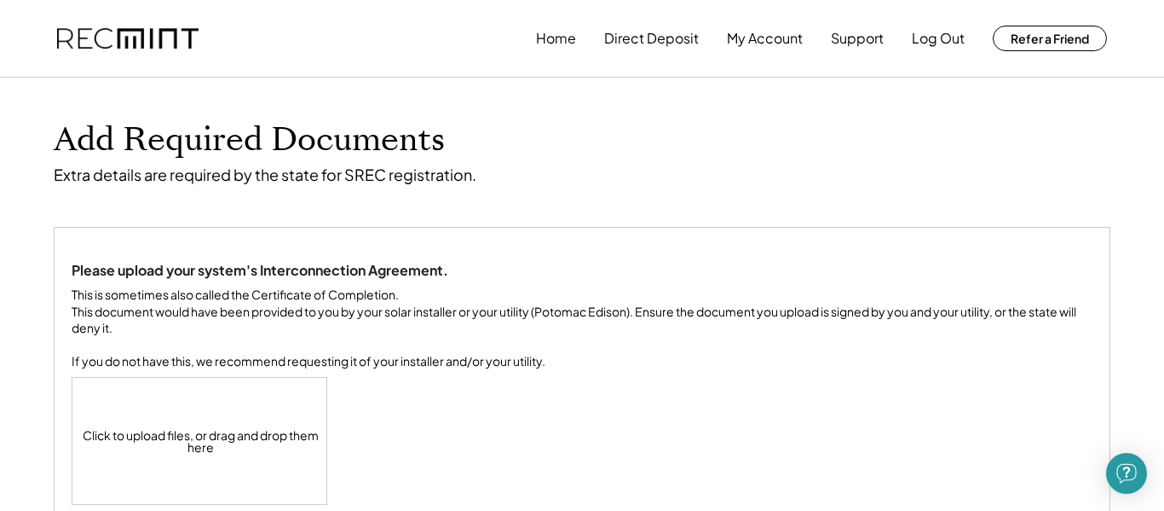
click at [340, 337] on div "This is sometimes also called the Certificate of Completion. This document woul…" at bounding box center [582, 328] width 1021 height 84
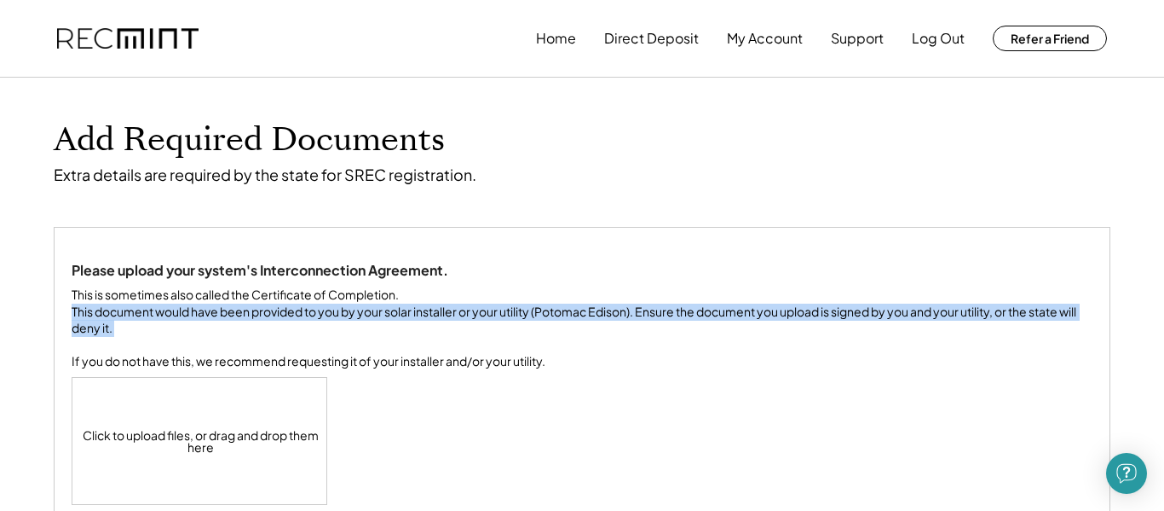
click at [340, 337] on div "This is sometimes also called the Certificate of Completion. This document woul…" at bounding box center [582, 328] width 1021 height 84
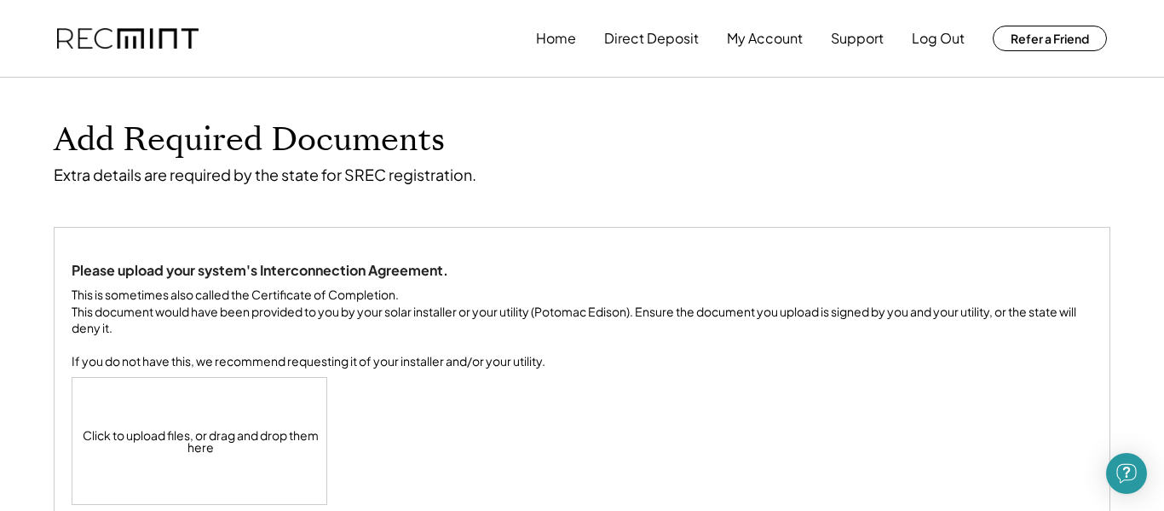
click at [335, 320] on div "This is sometimes also called the Certificate of Completion. This document woul…" at bounding box center [582, 328] width 1021 height 84
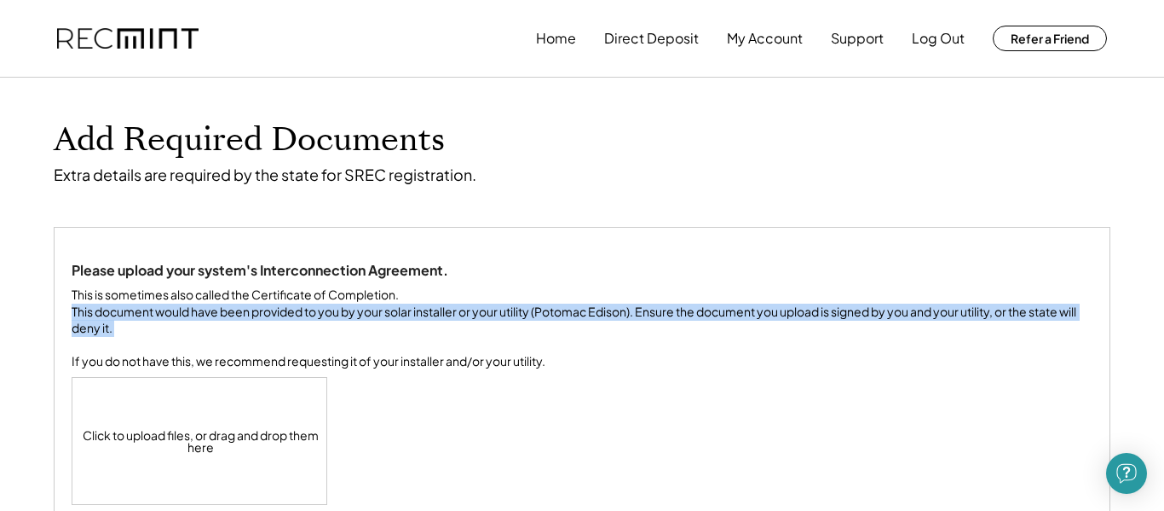
click at [335, 320] on div "This is sometimes also called the Certificate of Completion. This document woul…" at bounding box center [582, 328] width 1021 height 84
click at [380, 363] on div "This is sometimes also called the Certificate of Completion. This document woul…" at bounding box center [582, 328] width 1021 height 84
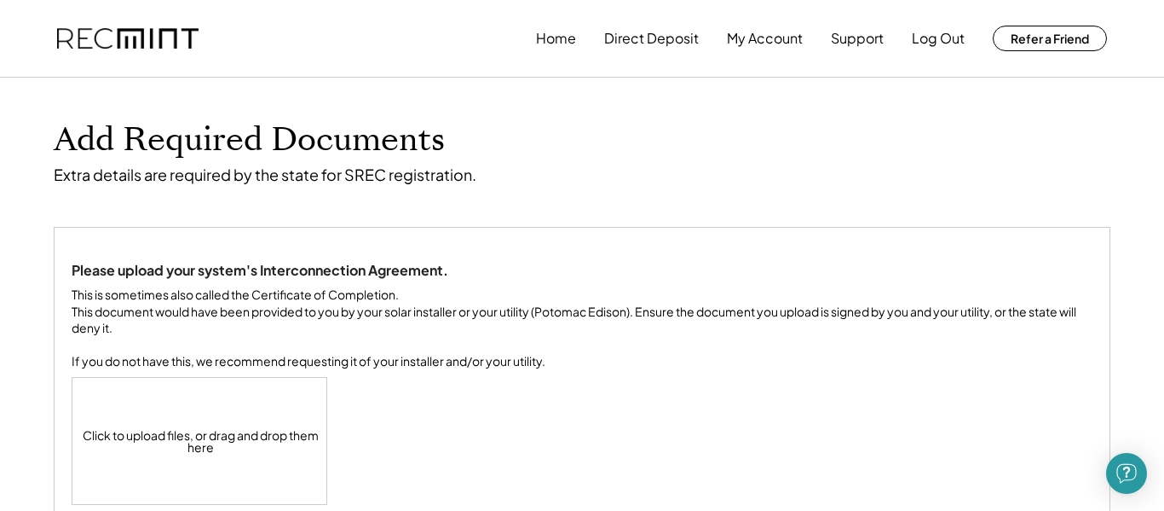
click at [397, 370] on div "This is sometimes also called the Certificate of Completion. This document woul…" at bounding box center [582, 328] width 1021 height 84
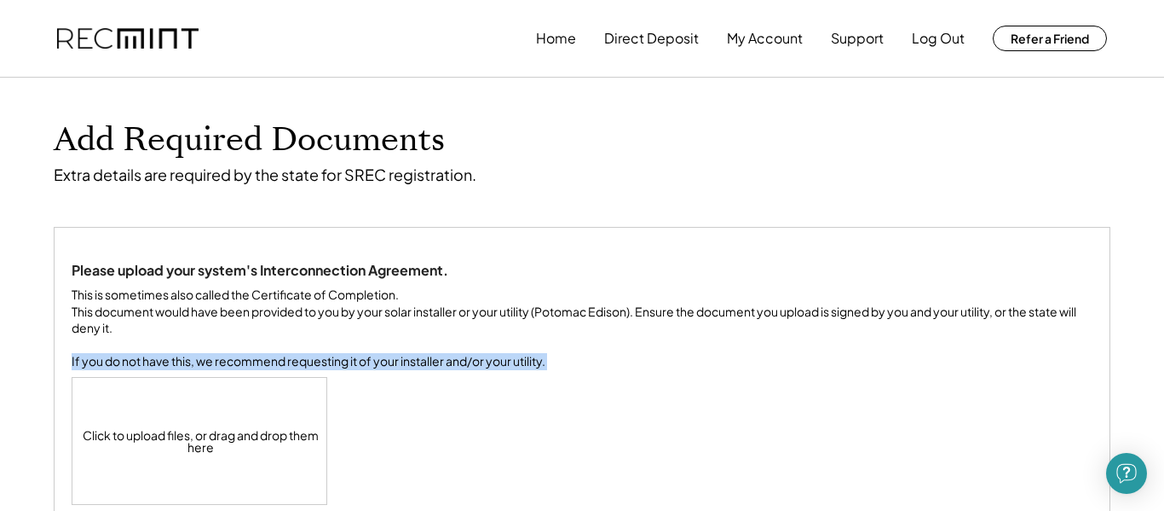
click at [397, 370] on div "This is sometimes also called the Certificate of Completion. This document woul…" at bounding box center [582, 328] width 1021 height 84
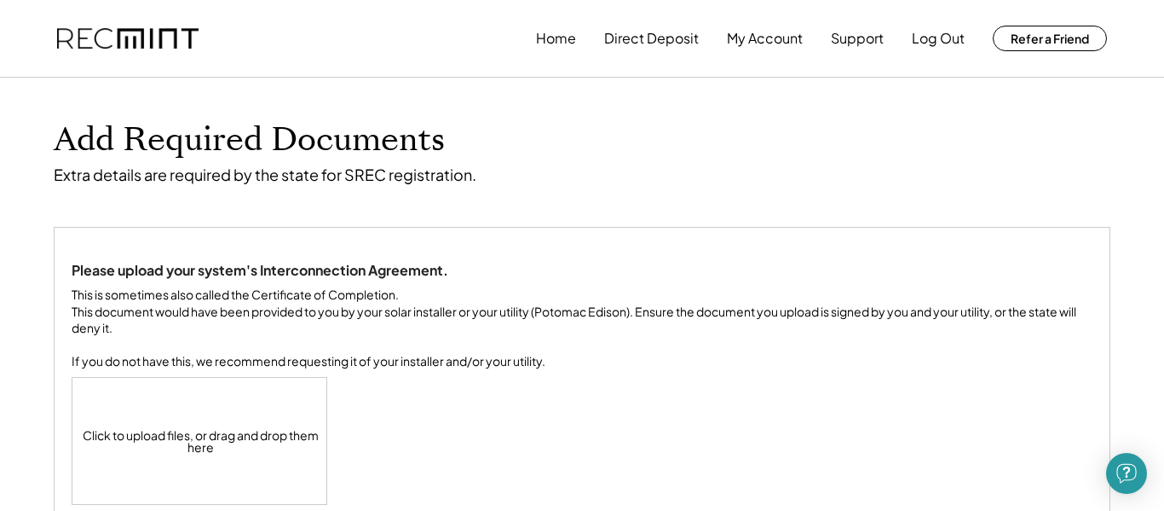
click at [419, 367] on div "This is sometimes also called the Certificate of Completion. This document woul…" at bounding box center [582, 328] width 1021 height 84
click at [413, 333] on div "This is sometimes also called the Certificate of Completion. This document woul…" at bounding box center [582, 328] width 1021 height 84
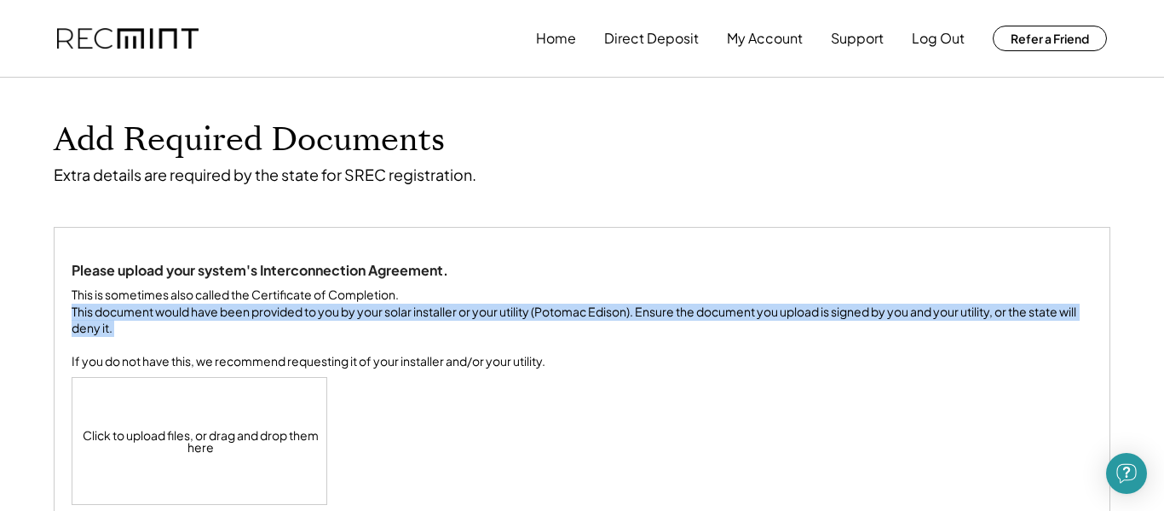
click at [413, 333] on div "This is sometimes also called the Certificate of Completion. This document woul…" at bounding box center [582, 328] width 1021 height 84
